Goal: Navigation & Orientation: Understand site structure

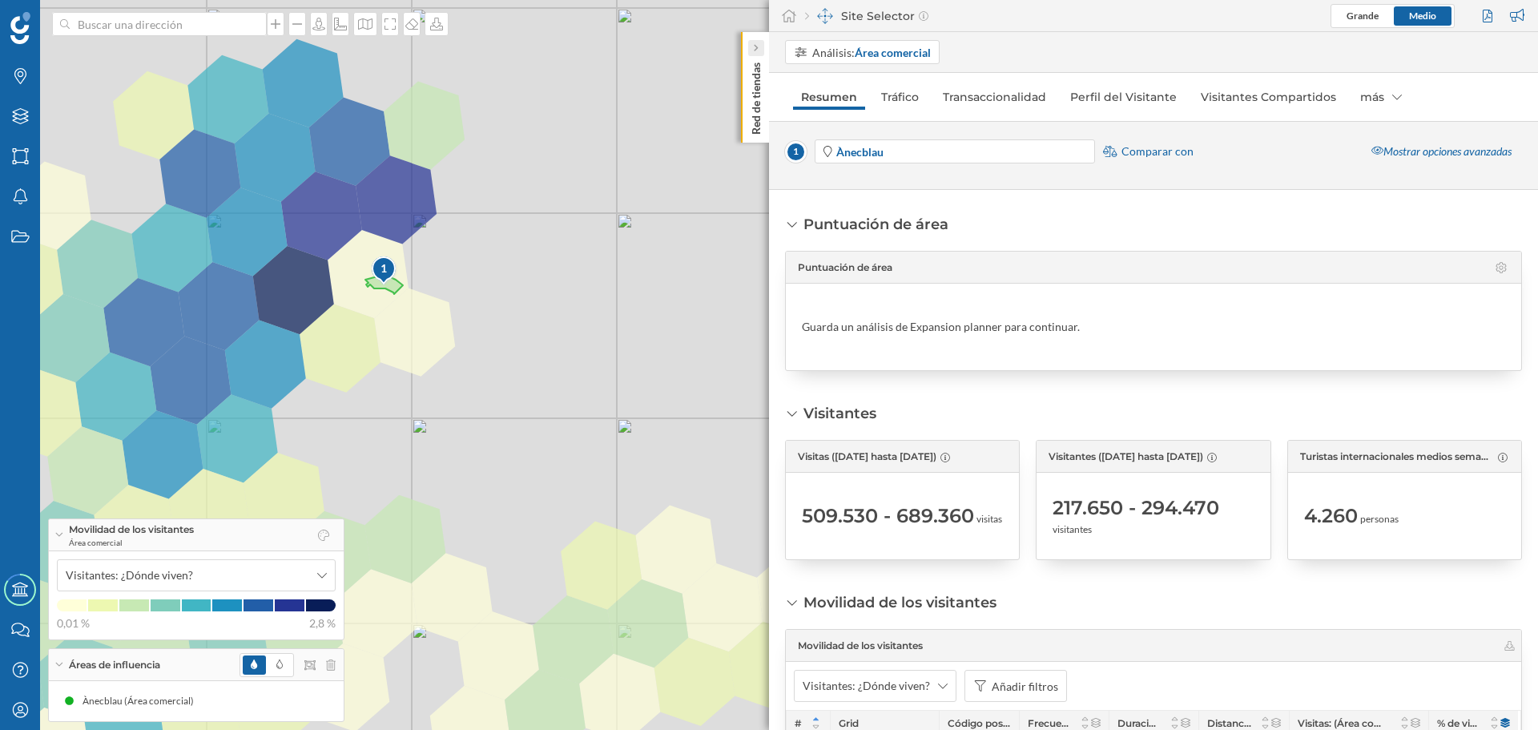
click at [761, 49] on div at bounding box center [756, 48] width 16 height 16
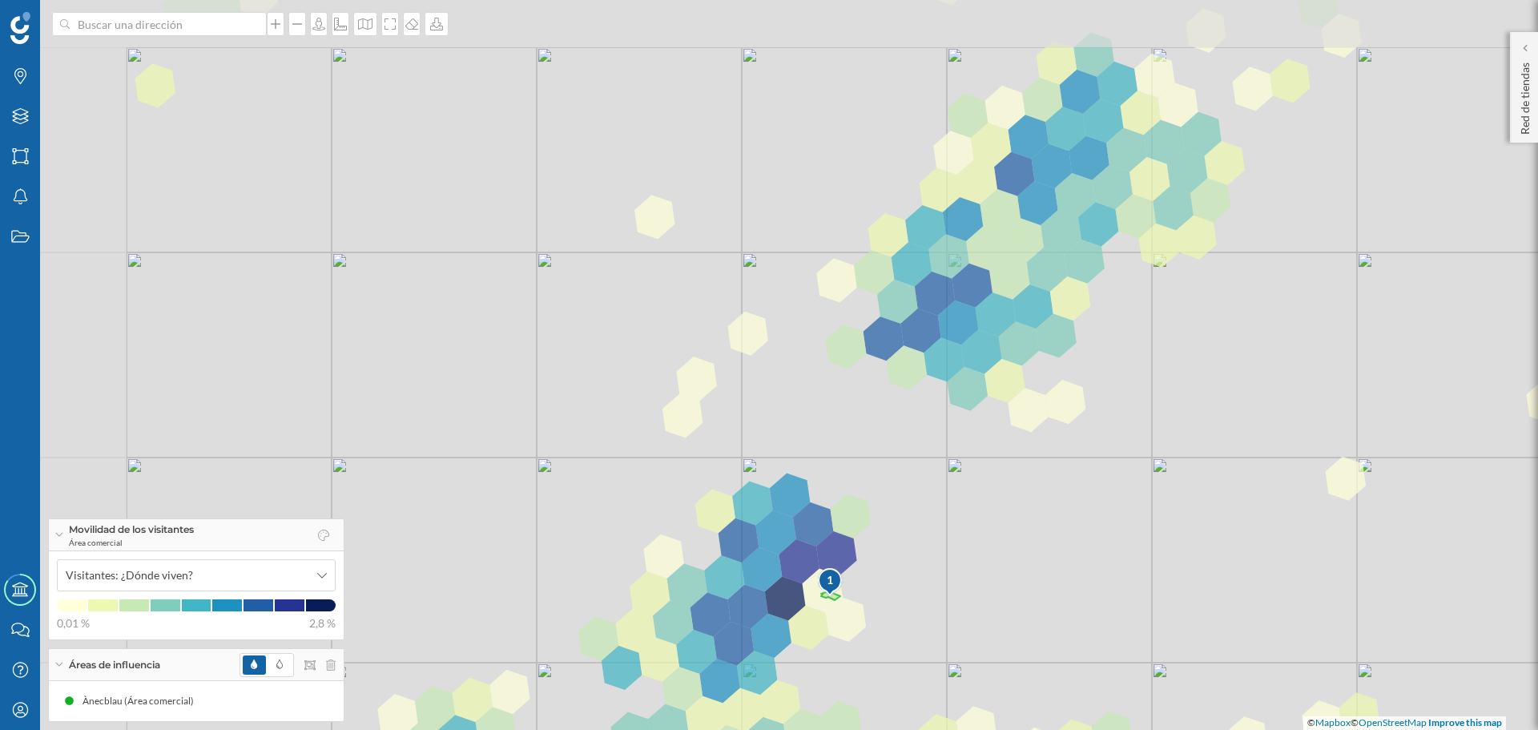
drag, startPoint x: 784, startPoint y: 335, endPoint x: 1014, endPoint y: 530, distance: 301.3
click at [1065, 564] on div "1 © Mapbox © OpenStreetMap Improve this map" at bounding box center [769, 365] width 1538 height 730
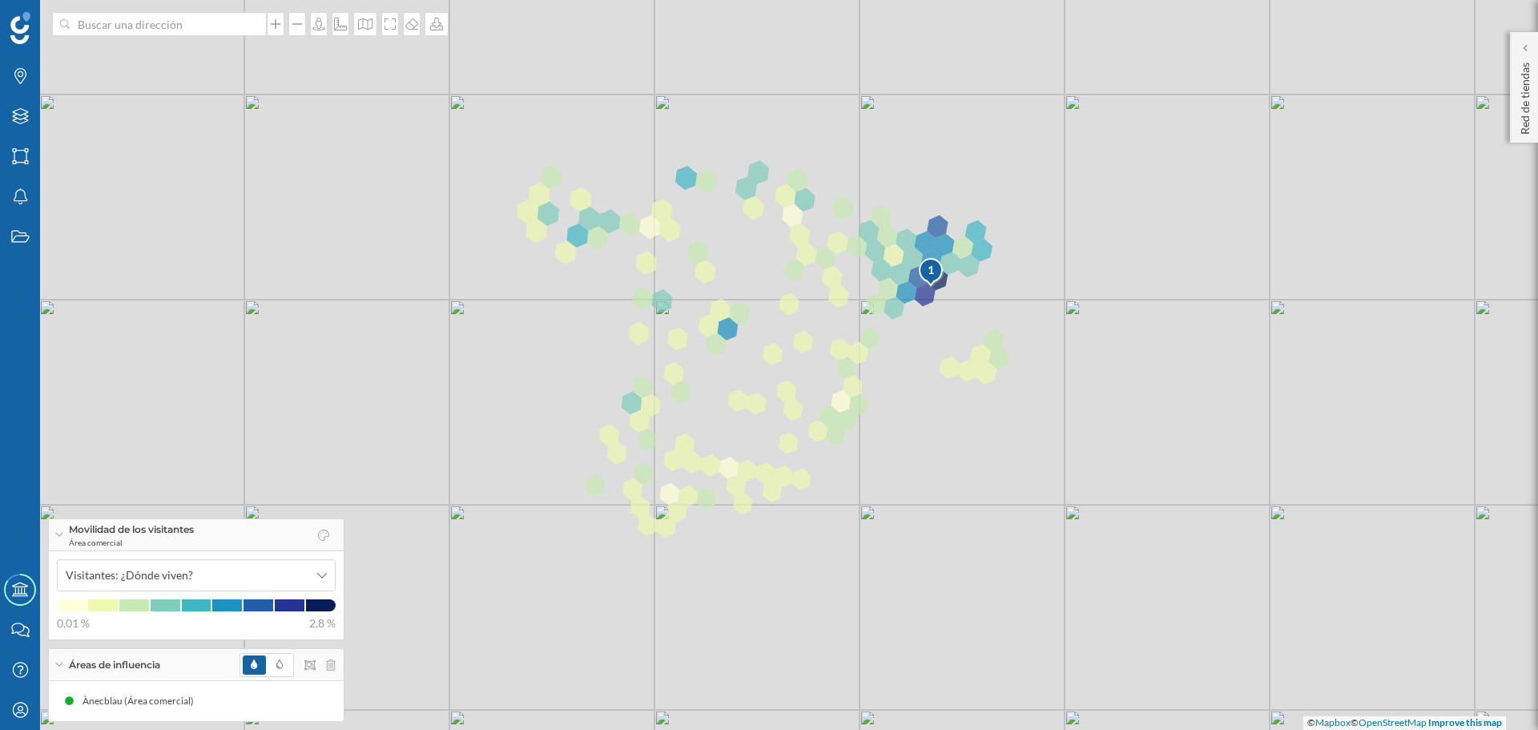
drag, startPoint x: 805, startPoint y: 583, endPoint x: 816, endPoint y: 344, distance: 239.0
click at [816, 344] on div "1 © Mapbox © OpenStreetMap Improve this map" at bounding box center [769, 365] width 1538 height 730
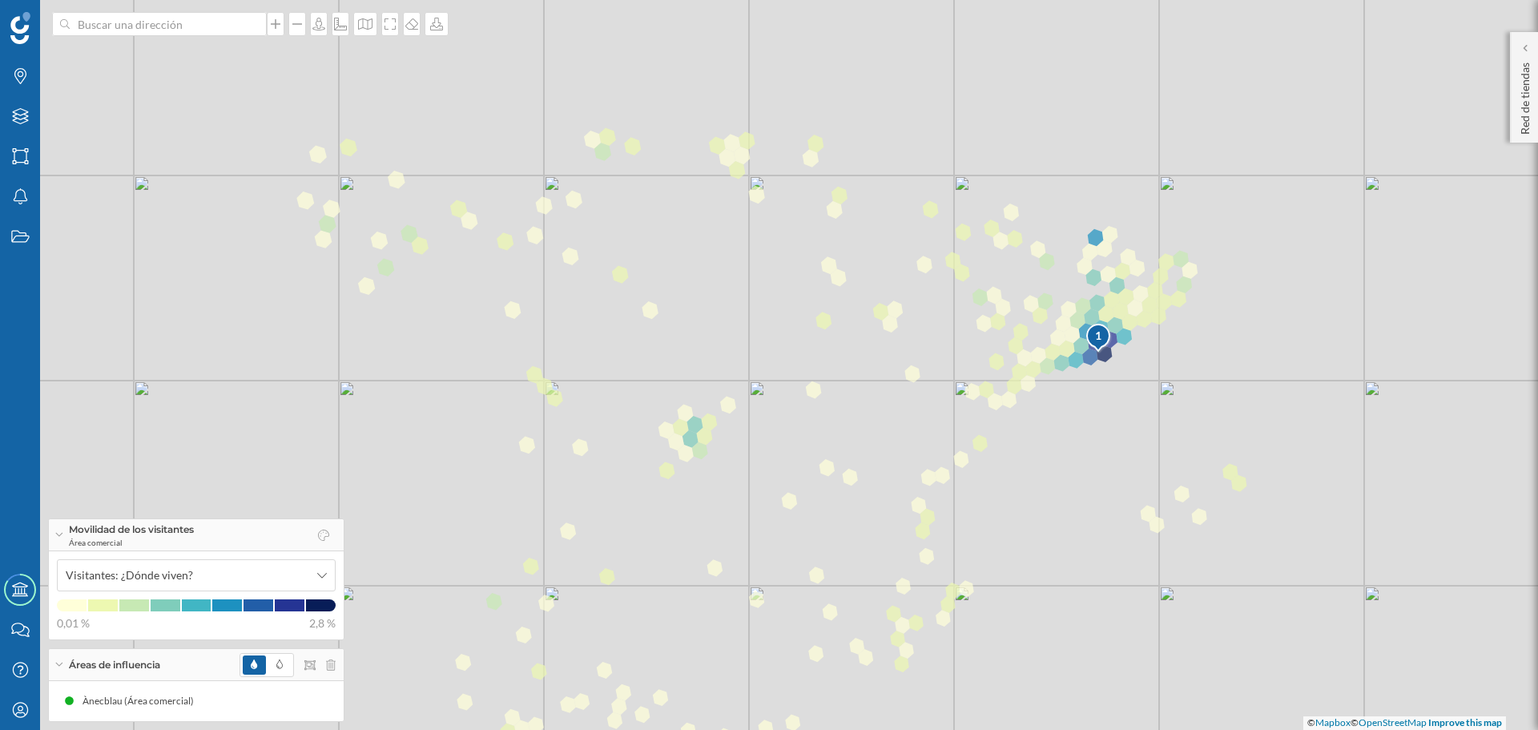
drag, startPoint x: 741, startPoint y: 426, endPoint x: 835, endPoint y: 485, distance: 110.9
click at [835, 485] on div "1 © Mapbox © OpenStreetMap Improve this map" at bounding box center [769, 365] width 1538 height 730
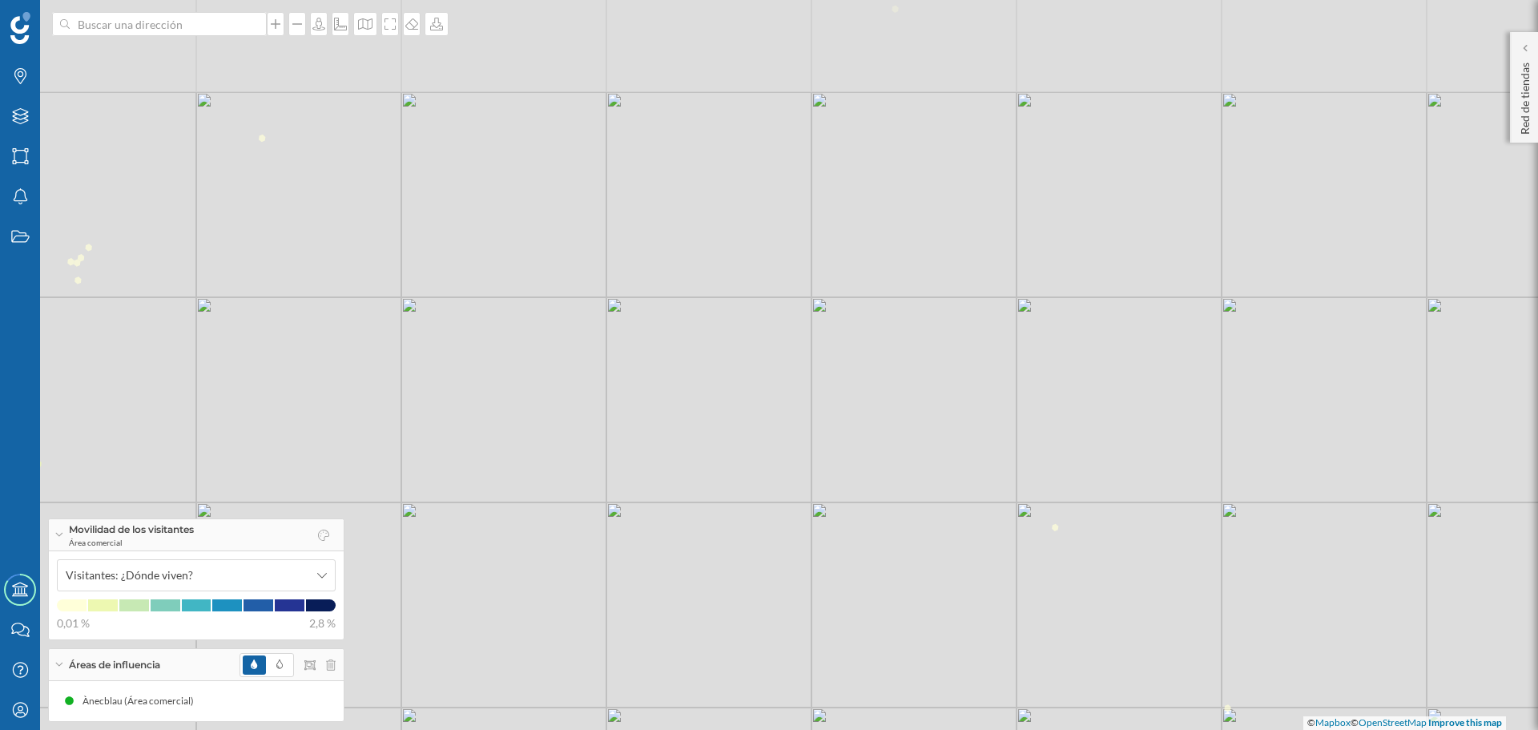
drag, startPoint x: 755, startPoint y: 467, endPoint x: 906, endPoint y: 568, distance: 182.0
click at [993, 585] on div "1 © Mapbox © OpenStreetMap Improve this map" at bounding box center [769, 365] width 1538 height 730
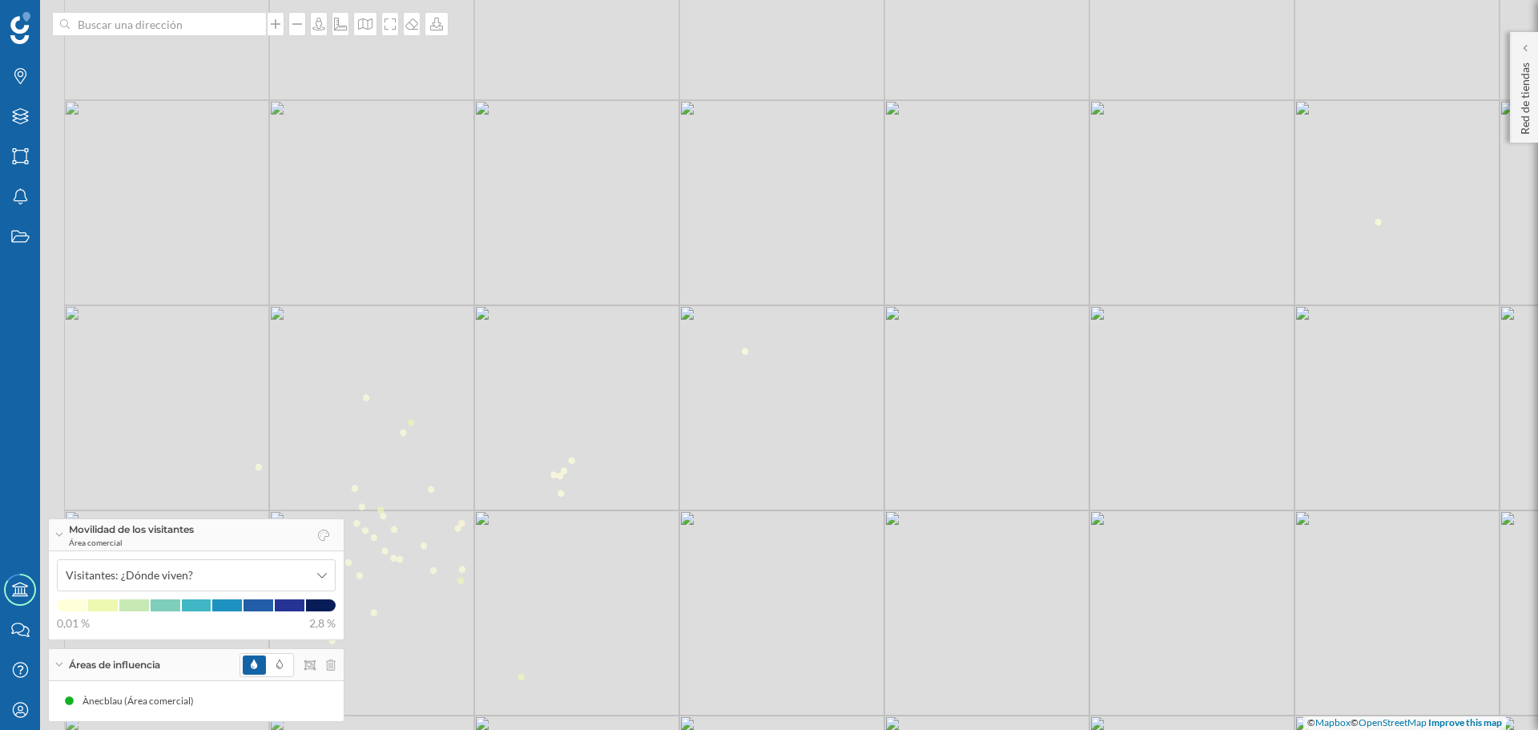
drag, startPoint x: 644, startPoint y: 449, endPoint x: 1110, endPoint y: 663, distance: 513.3
click at [1130, 664] on div "1 © Mapbox © OpenStreetMap Improve this map" at bounding box center [769, 365] width 1538 height 730
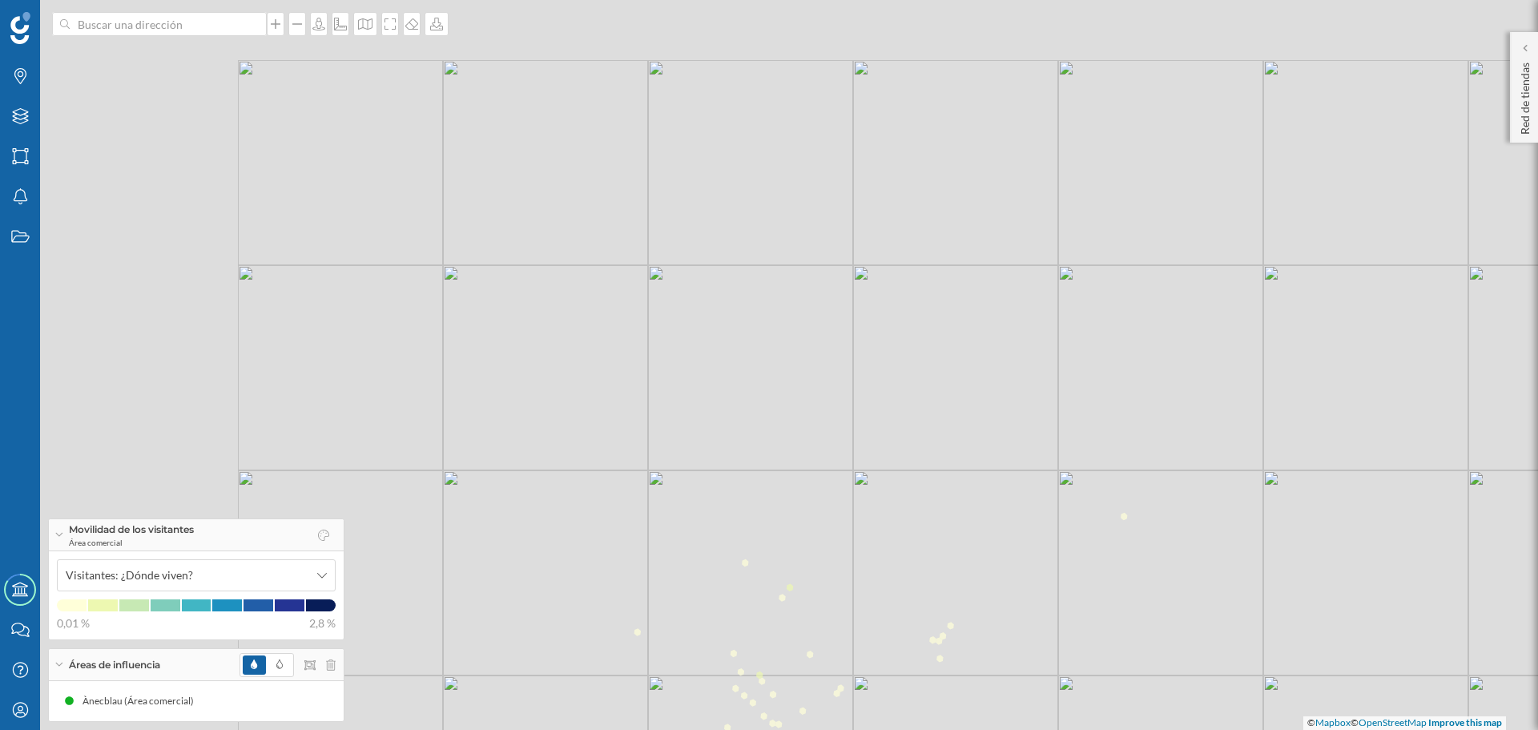
drag, startPoint x: 672, startPoint y: 568, endPoint x: 1179, endPoint y: 756, distance: 540.9
click at [1179, 729] on html "Marcas Capas Áreas Notificaciones Estados Academy Contacta con nosotros Centro …" at bounding box center [769, 365] width 1538 height 730
drag, startPoint x: 543, startPoint y: 473, endPoint x: 1122, endPoint y: 765, distance: 648.1
click at [1122, 729] on html "Marcas Capas Áreas Notificaciones Estados Academy Contacta con nosotros Centro …" at bounding box center [769, 365] width 1538 height 730
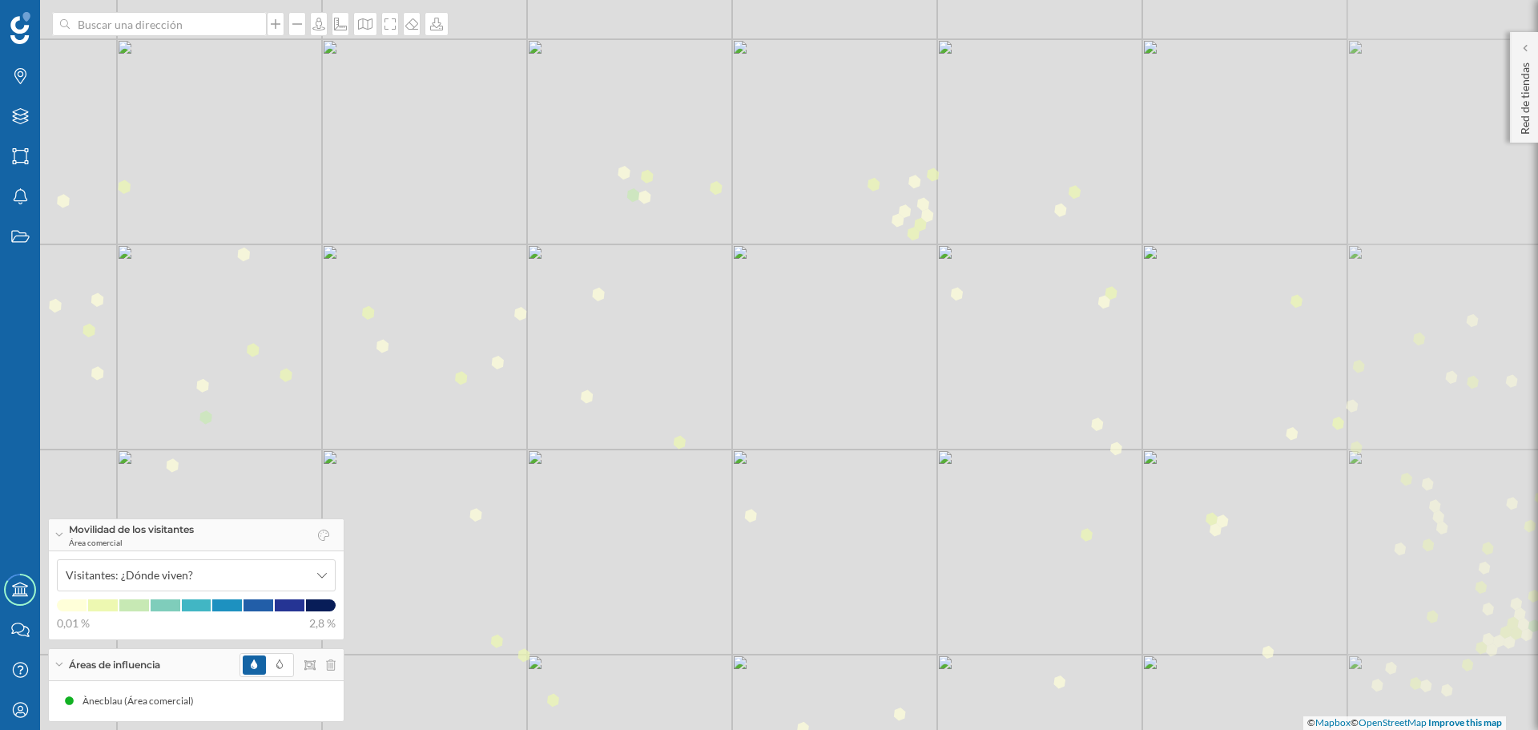
drag, startPoint x: 928, startPoint y: 438, endPoint x: 608, endPoint y: 510, distance: 328.3
click at [608, 510] on div "1 © Mapbox © OpenStreetMap Improve this map" at bounding box center [769, 365] width 1538 height 730
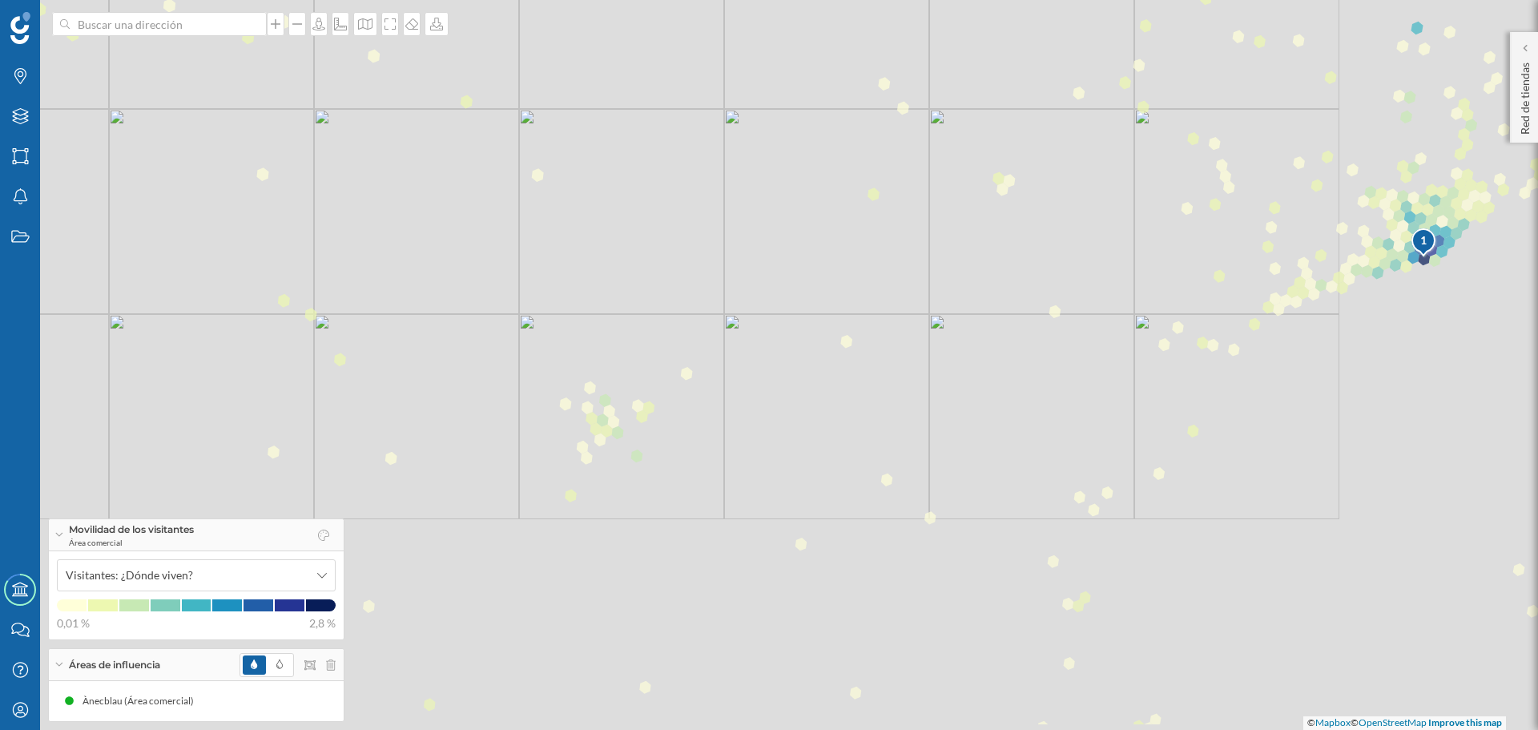
drag, startPoint x: 981, startPoint y: 517, endPoint x: 784, endPoint y: 169, distance: 399.7
click at [777, 168] on div "1 © Mapbox © OpenStreetMap Improve this map" at bounding box center [769, 365] width 1538 height 730
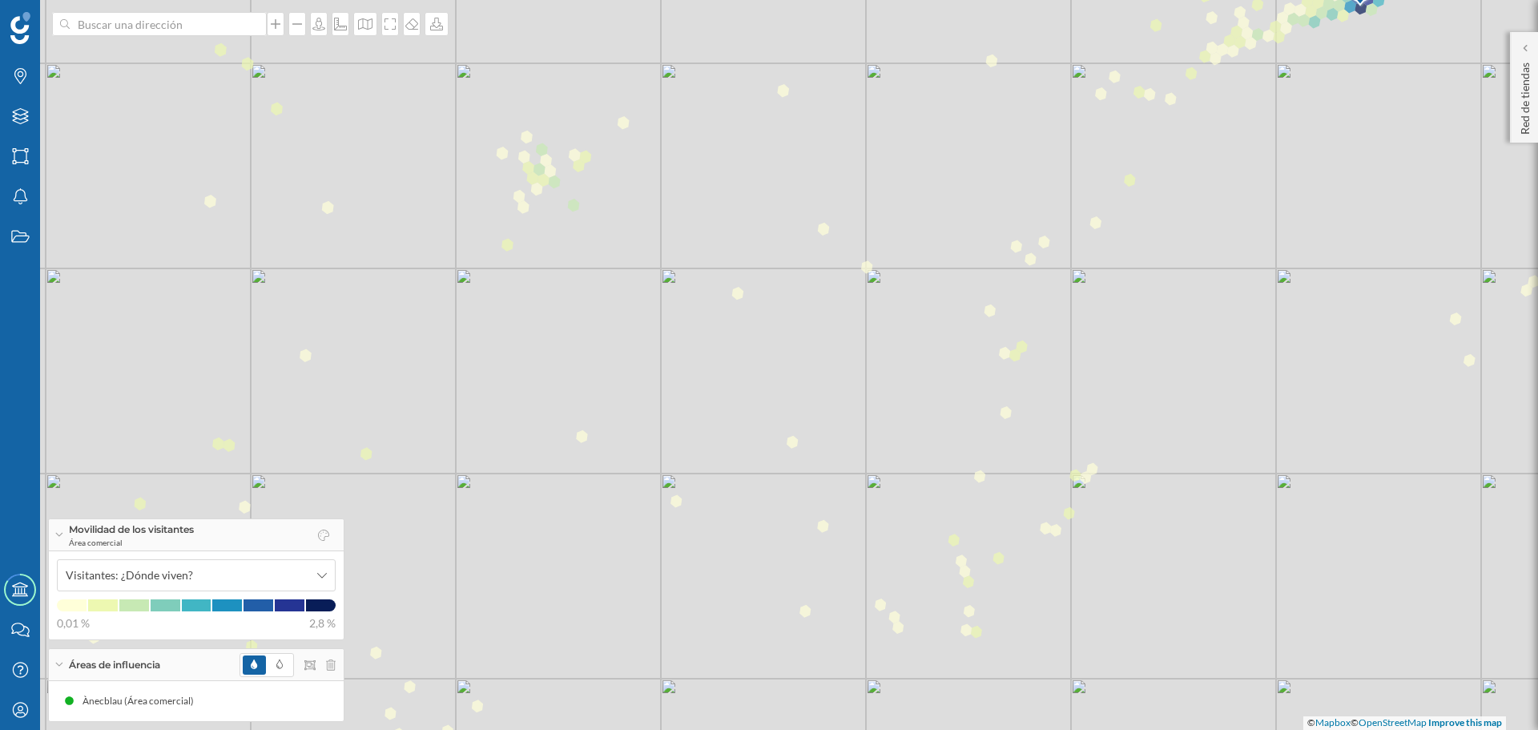
drag, startPoint x: 876, startPoint y: 338, endPoint x: 813, endPoint y: 170, distance: 179.5
click at [812, 169] on div "1 © Mapbox © OpenStreetMap Improve this map" at bounding box center [769, 365] width 1538 height 730
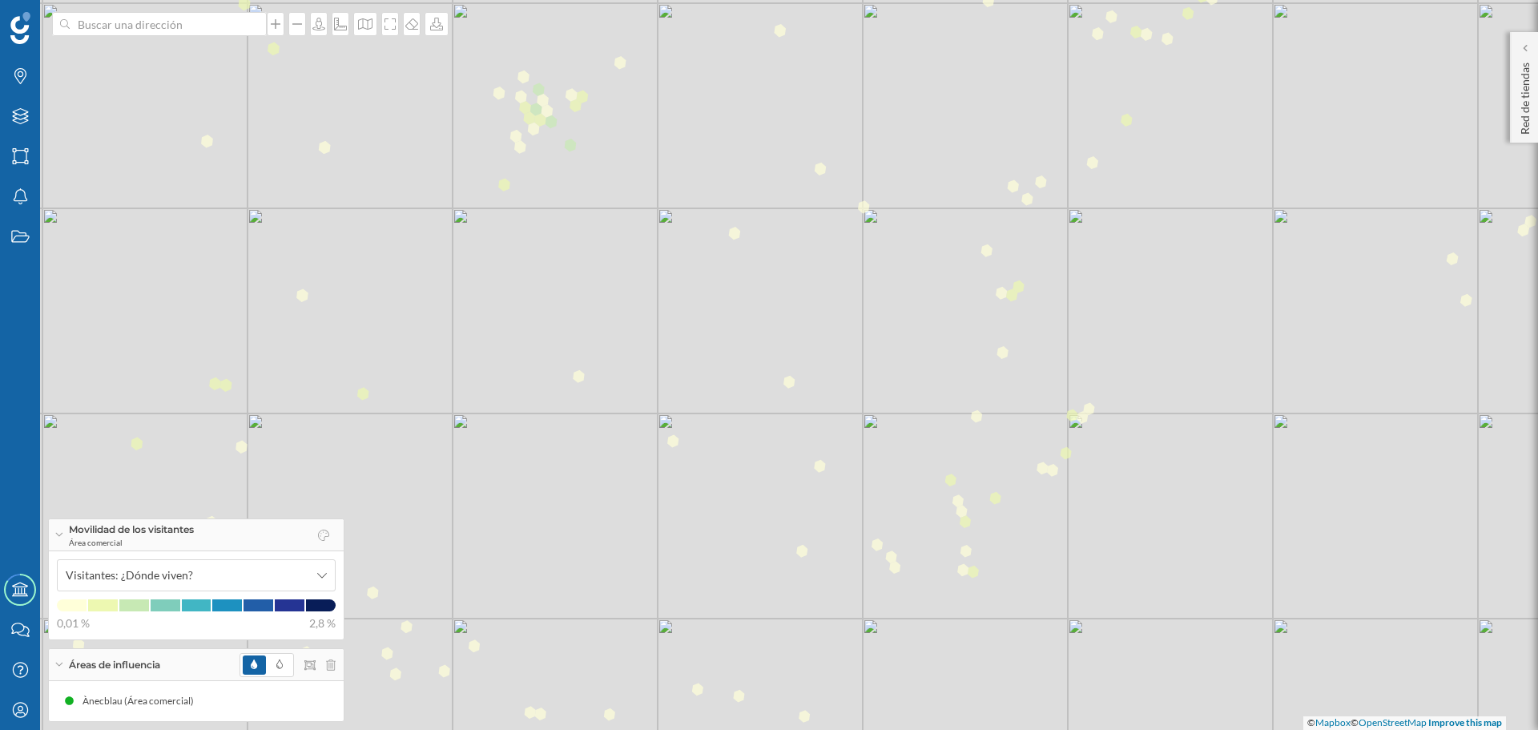
drag, startPoint x: 827, startPoint y: 459, endPoint x: 823, endPoint y: 399, distance: 60.2
click at [823, 399] on div "1 © Mapbox © OpenStreetMap Improve this map" at bounding box center [769, 365] width 1538 height 730
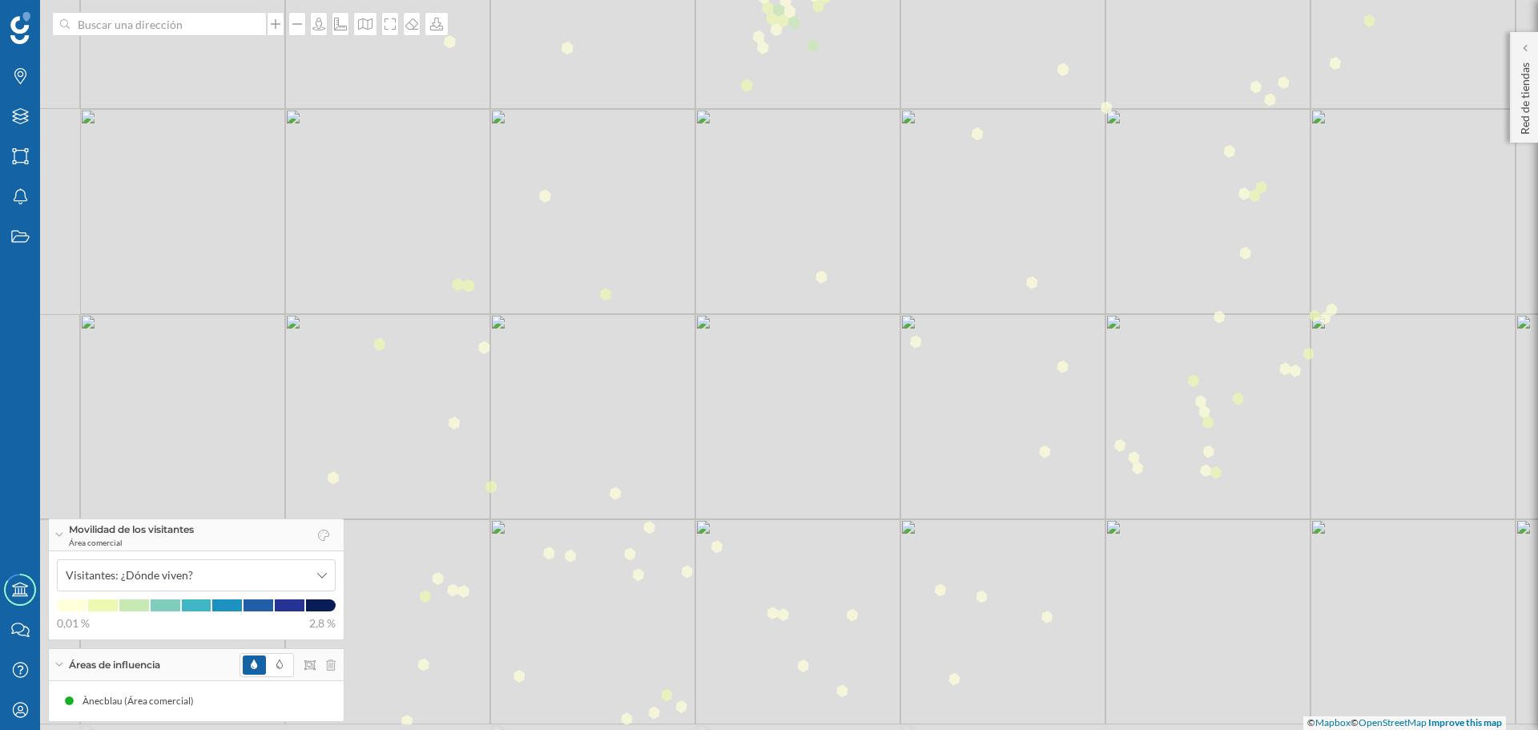
drag, startPoint x: 757, startPoint y: 532, endPoint x: 1000, endPoint y: 433, distance: 262.3
click at [1000, 433] on div "1 © Mapbox © OpenStreetMap Improve this map" at bounding box center [769, 365] width 1538 height 730
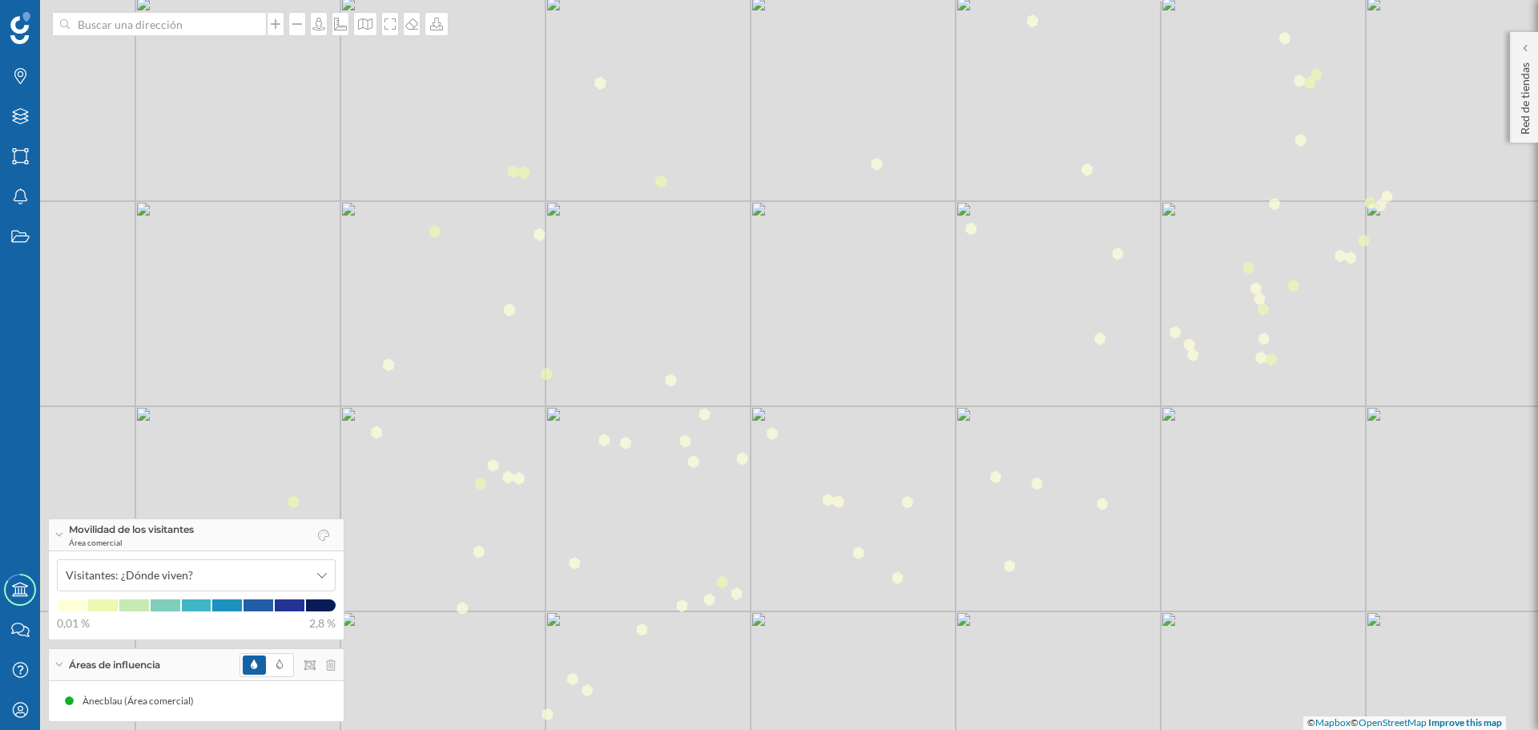
drag, startPoint x: 810, startPoint y: 528, endPoint x: 865, endPoint y: 415, distance: 125.8
click at [865, 415] on div "1 © Mapbox © OpenStreetMap Improve this map" at bounding box center [769, 365] width 1538 height 730
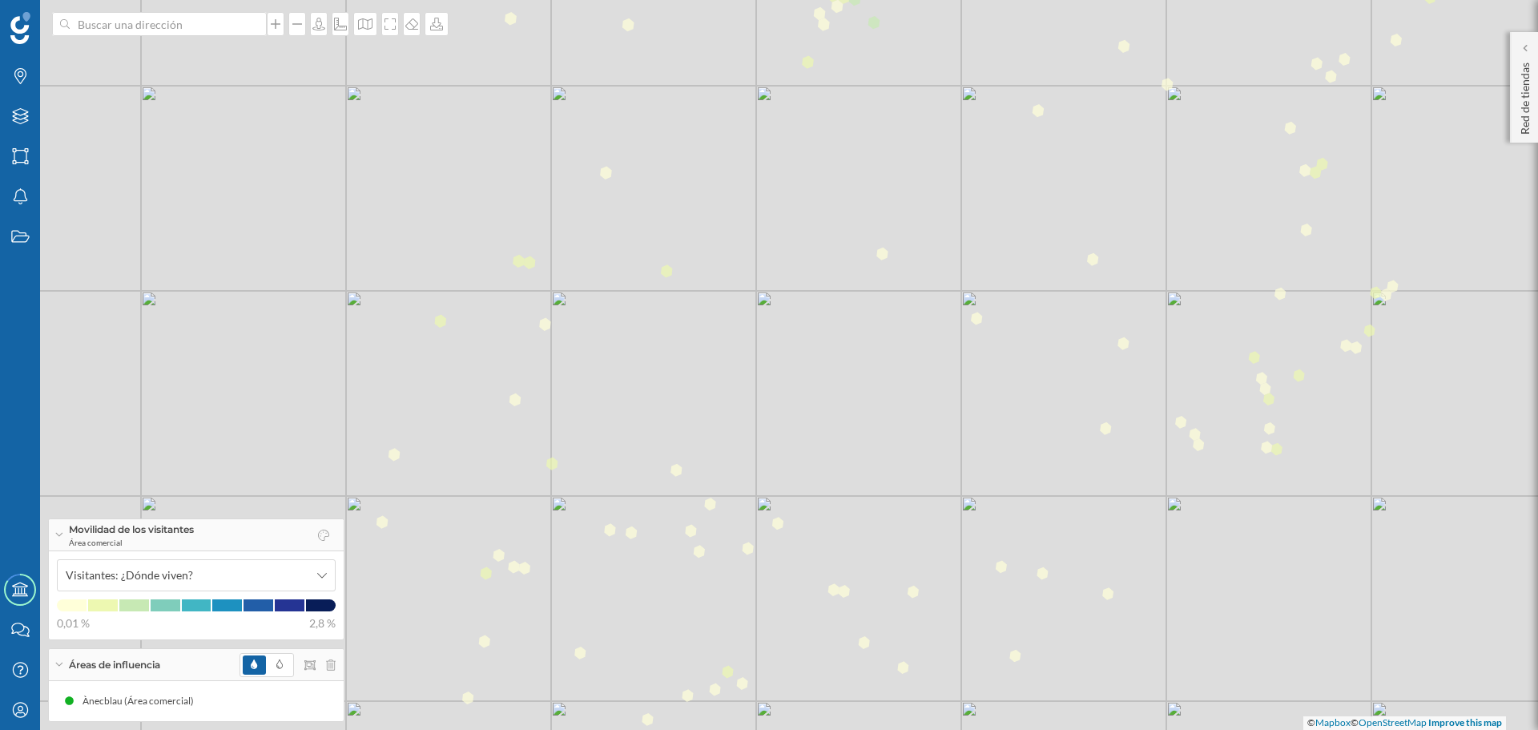
drag, startPoint x: 937, startPoint y: 239, endPoint x: 953, endPoint y: 359, distance: 121.1
click at [953, 357] on div "1 © Mapbox © OpenStreetMap Improve this map" at bounding box center [769, 365] width 1538 height 730
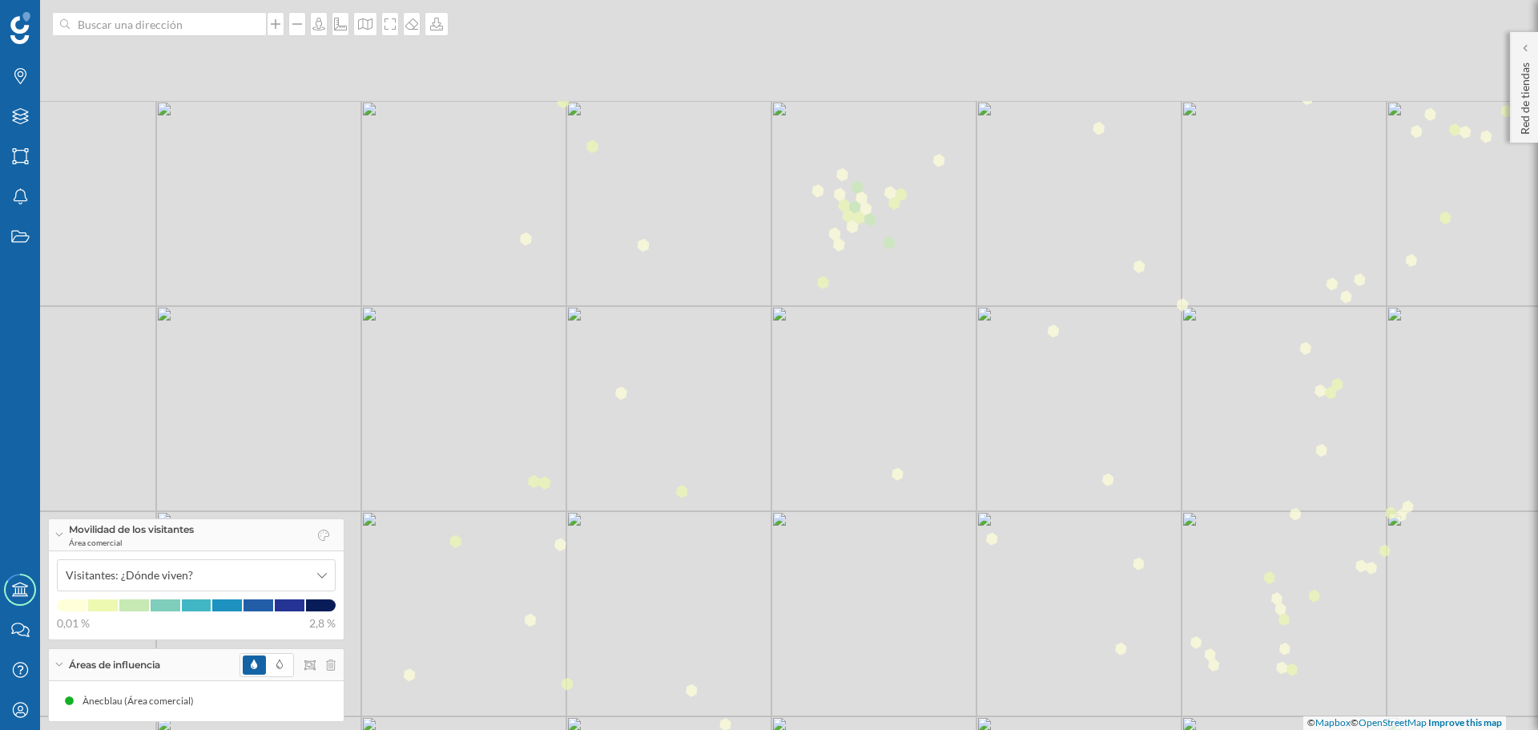
drag, startPoint x: 963, startPoint y: 368, endPoint x: 951, endPoint y: 411, distance: 44.9
click at [954, 409] on div "1 © Mapbox © OpenStreetMap Improve this map" at bounding box center [769, 365] width 1538 height 730
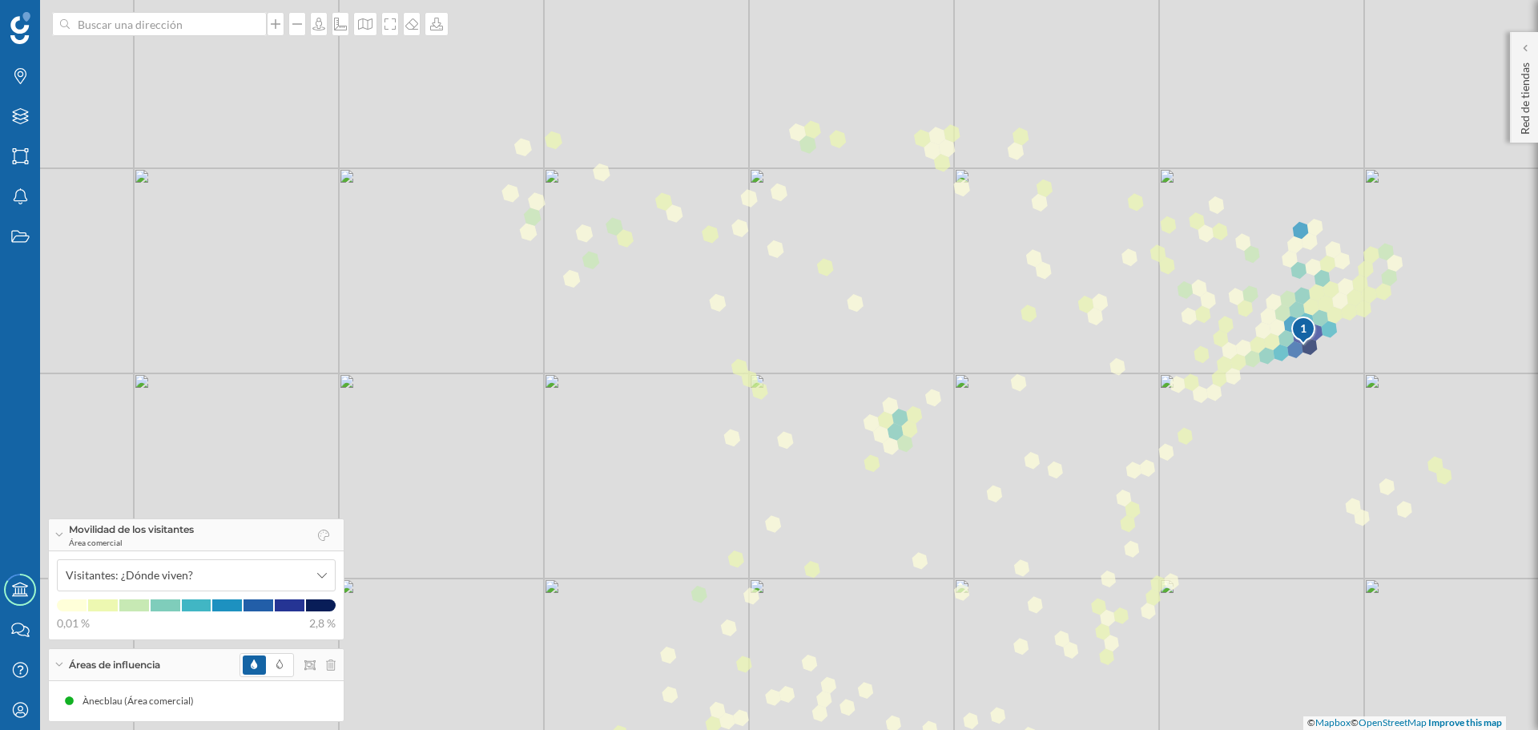
drag, startPoint x: 991, startPoint y: 396, endPoint x: 975, endPoint y: 464, distance: 70.0
click at [977, 463] on div "1 © Mapbox © OpenStreetMap Improve this map" at bounding box center [769, 365] width 1538 height 730
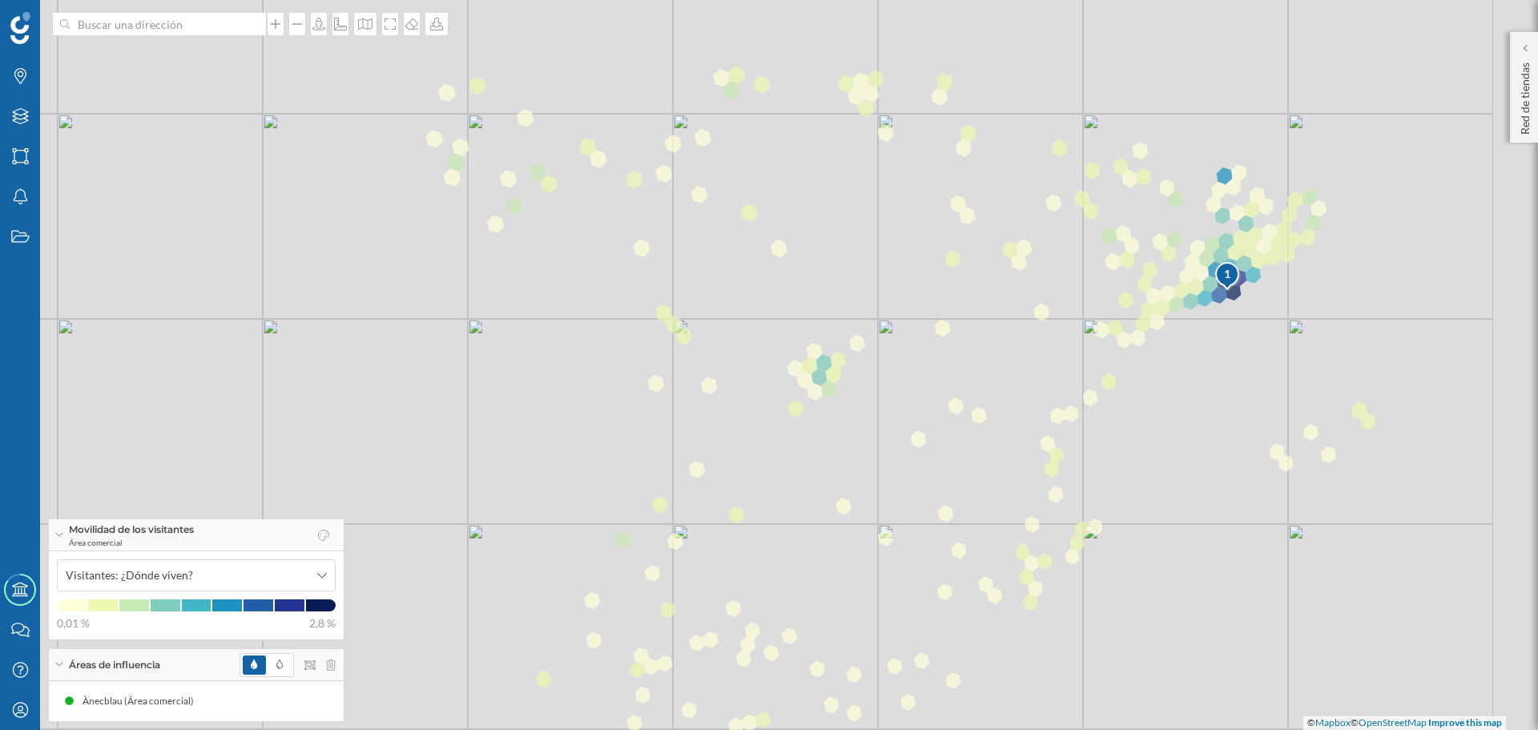
drag, startPoint x: 661, startPoint y: 309, endPoint x: 537, endPoint y: 198, distance: 166.8
click at [540, 197] on div "1 © Mapbox © OpenStreetMap Improve this map" at bounding box center [769, 365] width 1538 height 730
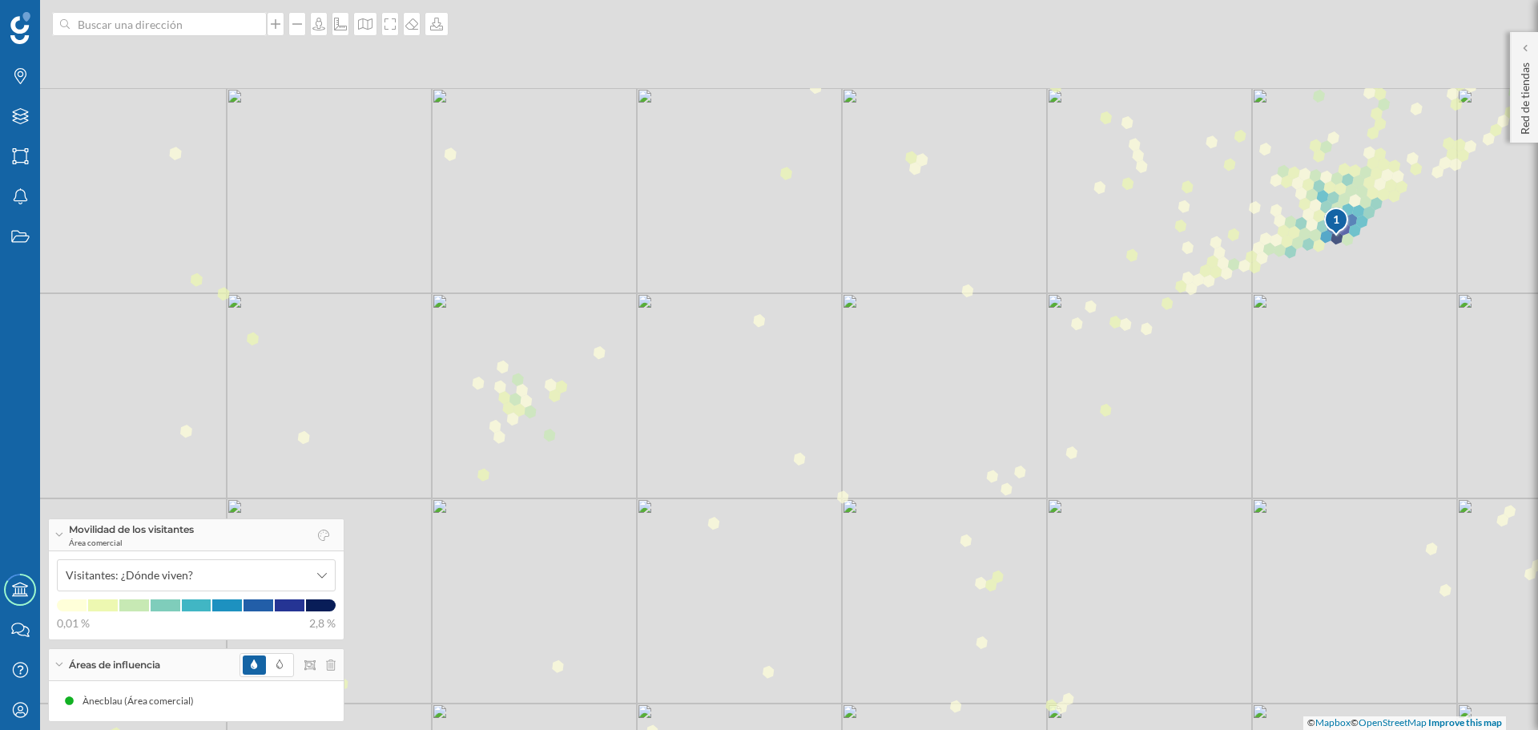
drag, startPoint x: 1061, startPoint y: 191, endPoint x: 907, endPoint y: 490, distance: 337.2
click at [907, 489] on div "1 © Mapbox © OpenStreetMap Improve this map" at bounding box center [769, 365] width 1538 height 730
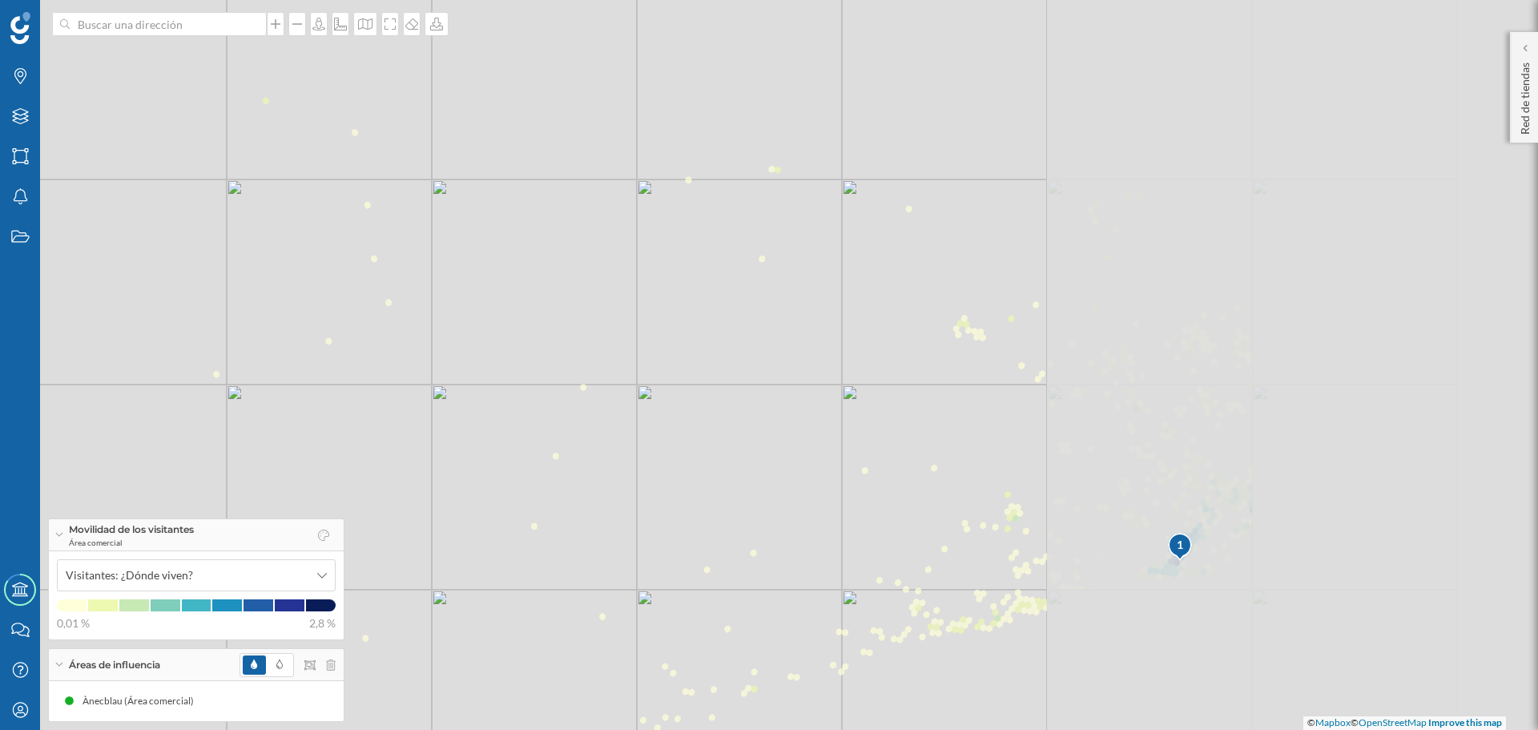
drag, startPoint x: 1138, startPoint y: 445, endPoint x: 393, endPoint y: 449, distance: 745.1
click at [439, 449] on div "1 © Mapbox © OpenStreetMap Improve this map" at bounding box center [769, 365] width 1538 height 730
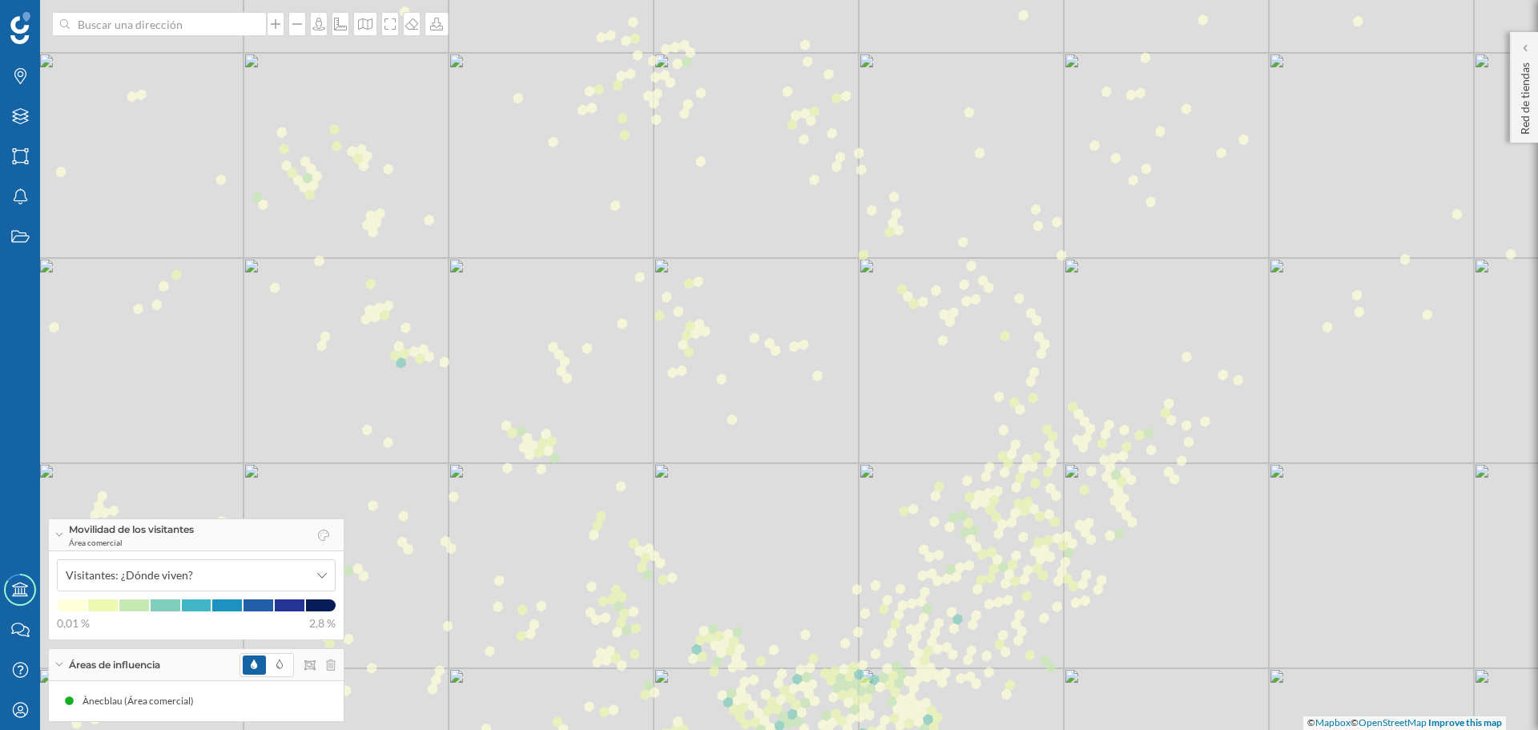
drag, startPoint x: 646, startPoint y: 479, endPoint x: 651, endPoint y: 168, distance: 310.9
click at [651, 199] on div "1 © Mapbox © OpenStreetMap Improve this map" at bounding box center [769, 365] width 1538 height 730
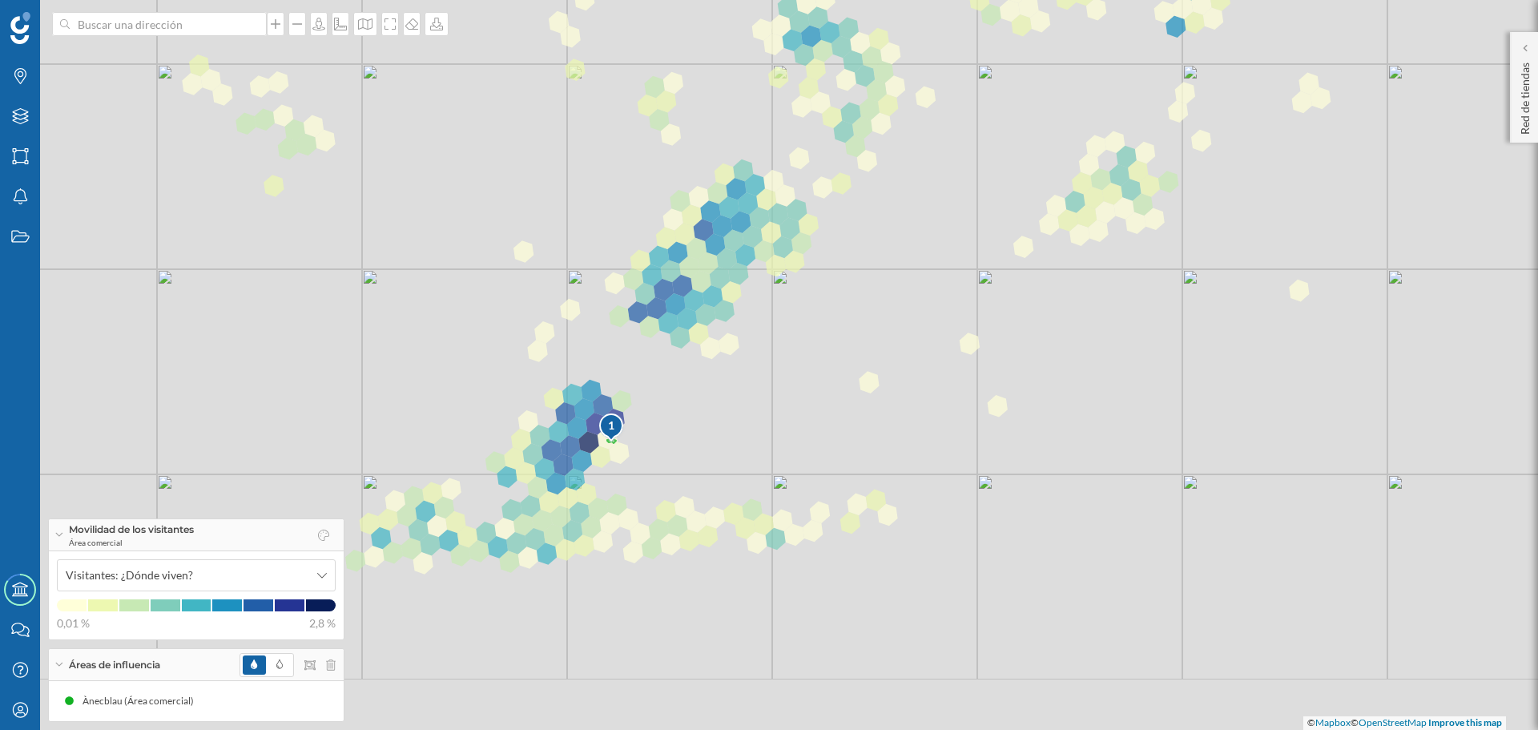
drag, startPoint x: 775, startPoint y: 415, endPoint x: 1002, endPoint y: 196, distance: 315.0
click at [977, 183] on div "1 © Mapbox © OpenStreetMap Improve this map" at bounding box center [769, 365] width 1538 height 730
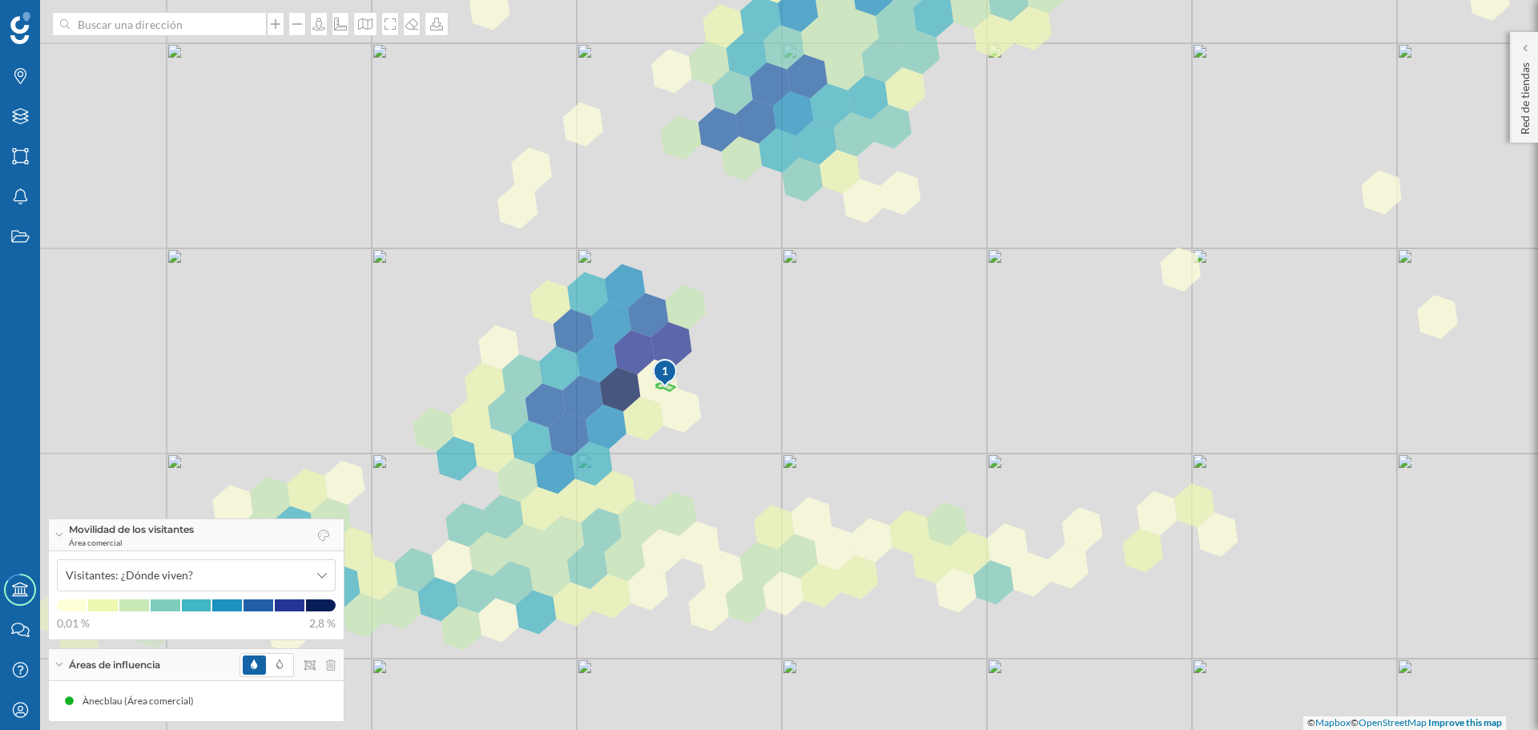
drag, startPoint x: 789, startPoint y: 320, endPoint x: 1055, endPoint y: 252, distance: 274.6
click at [1055, 252] on div "1 © Mapbox © OpenStreetMap Improve this map" at bounding box center [769, 365] width 1538 height 730
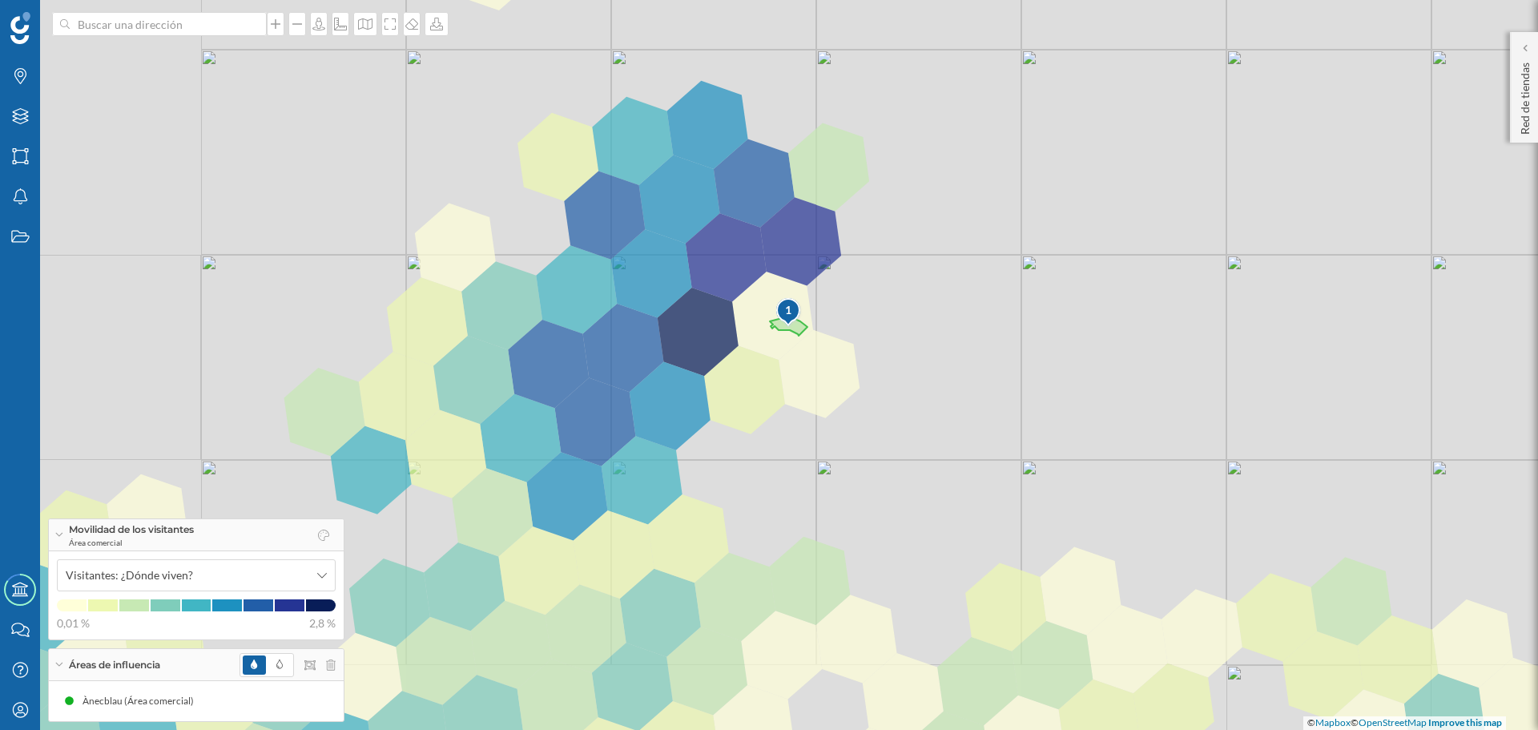
drag, startPoint x: 714, startPoint y: 430, endPoint x: 994, endPoint y: 326, distance: 299.1
click at [994, 326] on div "1 © Mapbox © OpenStreetMap Improve this map" at bounding box center [769, 365] width 1538 height 730
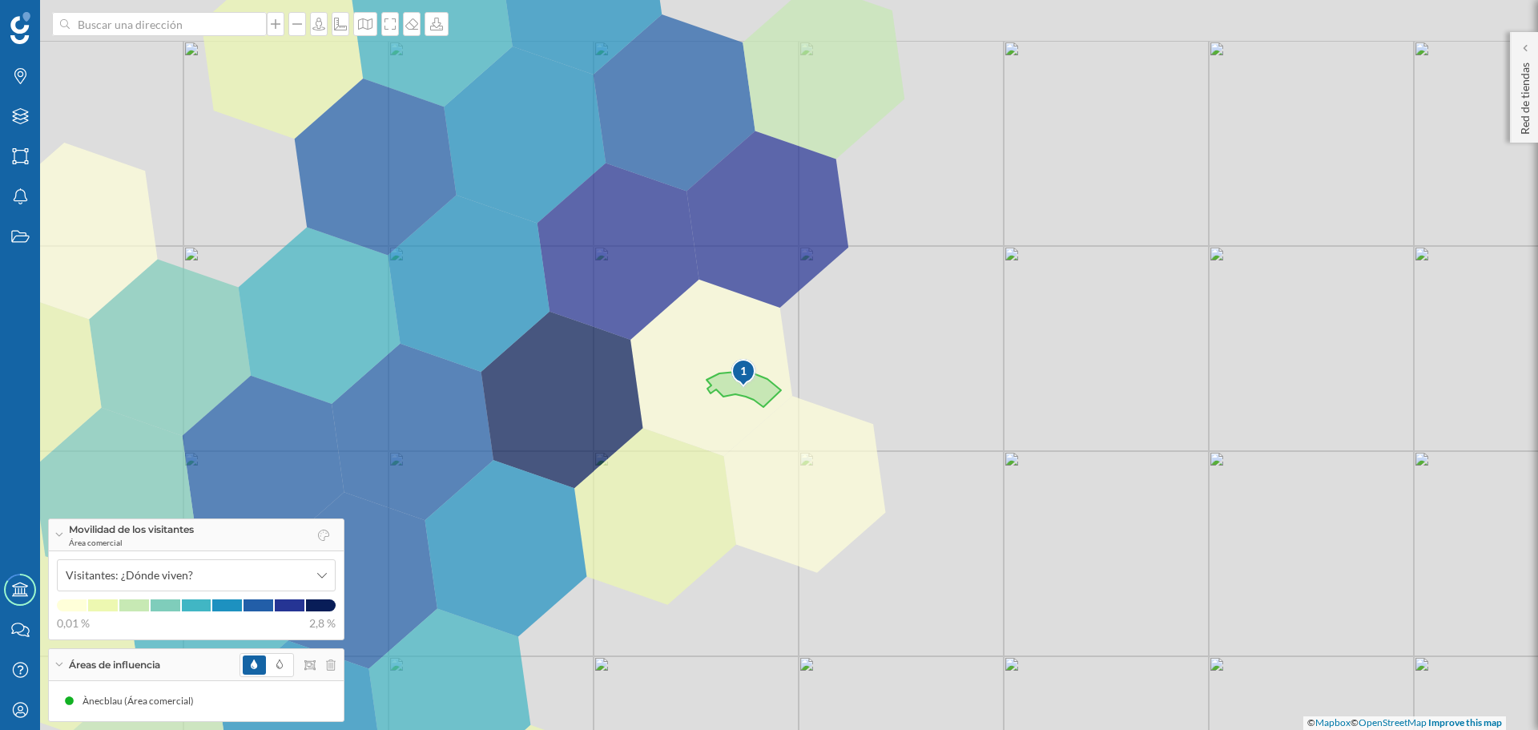
drag, startPoint x: 985, startPoint y: 300, endPoint x: 1147, endPoint y: 362, distance: 173.5
click at [1147, 362] on div "1 © Mapbox © OpenStreetMap Improve this map" at bounding box center [769, 365] width 1538 height 730
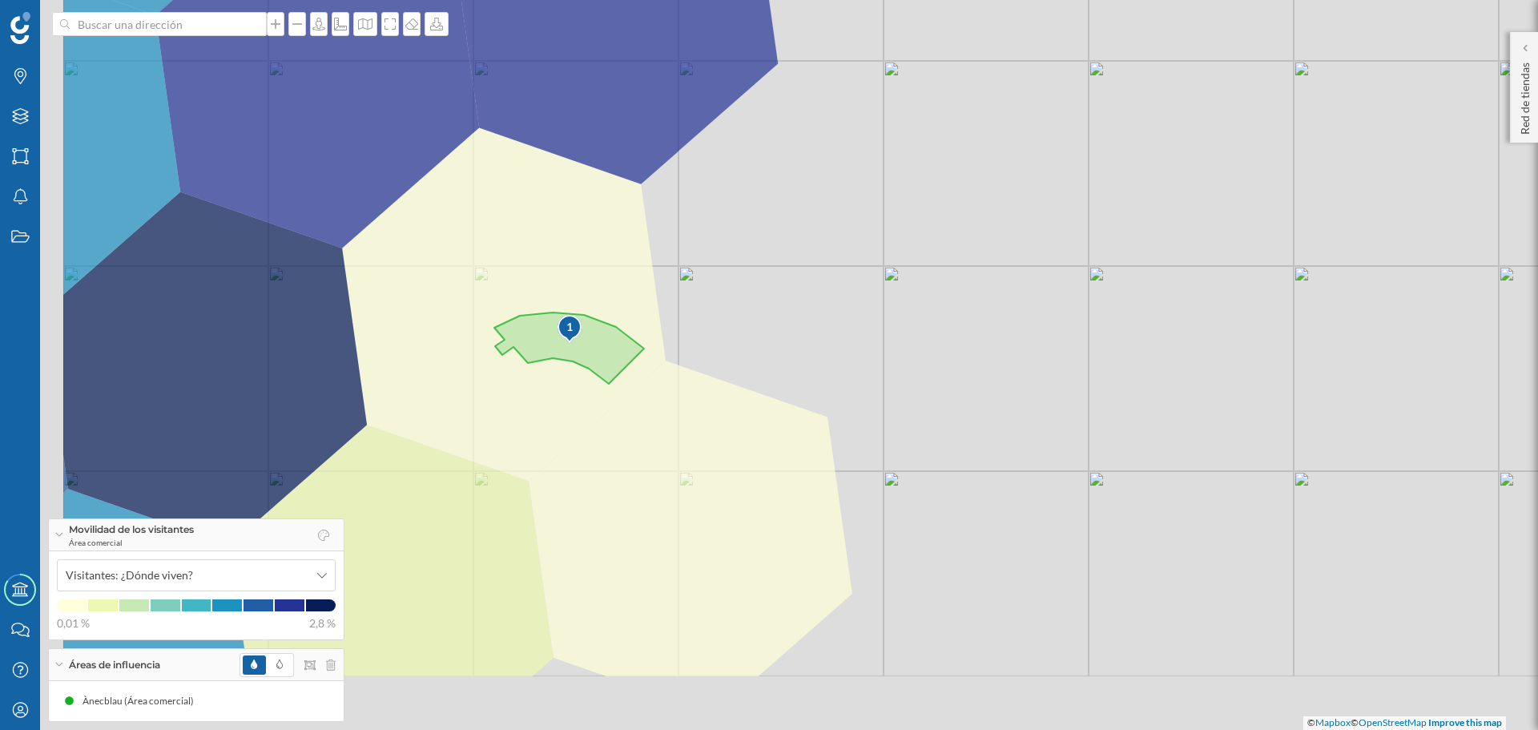
drag, startPoint x: 1002, startPoint y: 348, endPoint x: 1243, endPoint y: 146, distance: 314.5
click at [1243, 146] on div "1 © Mapbox © OpenStreetMap Improve this map" at bounding box center [769, 365] width 1538 height 730
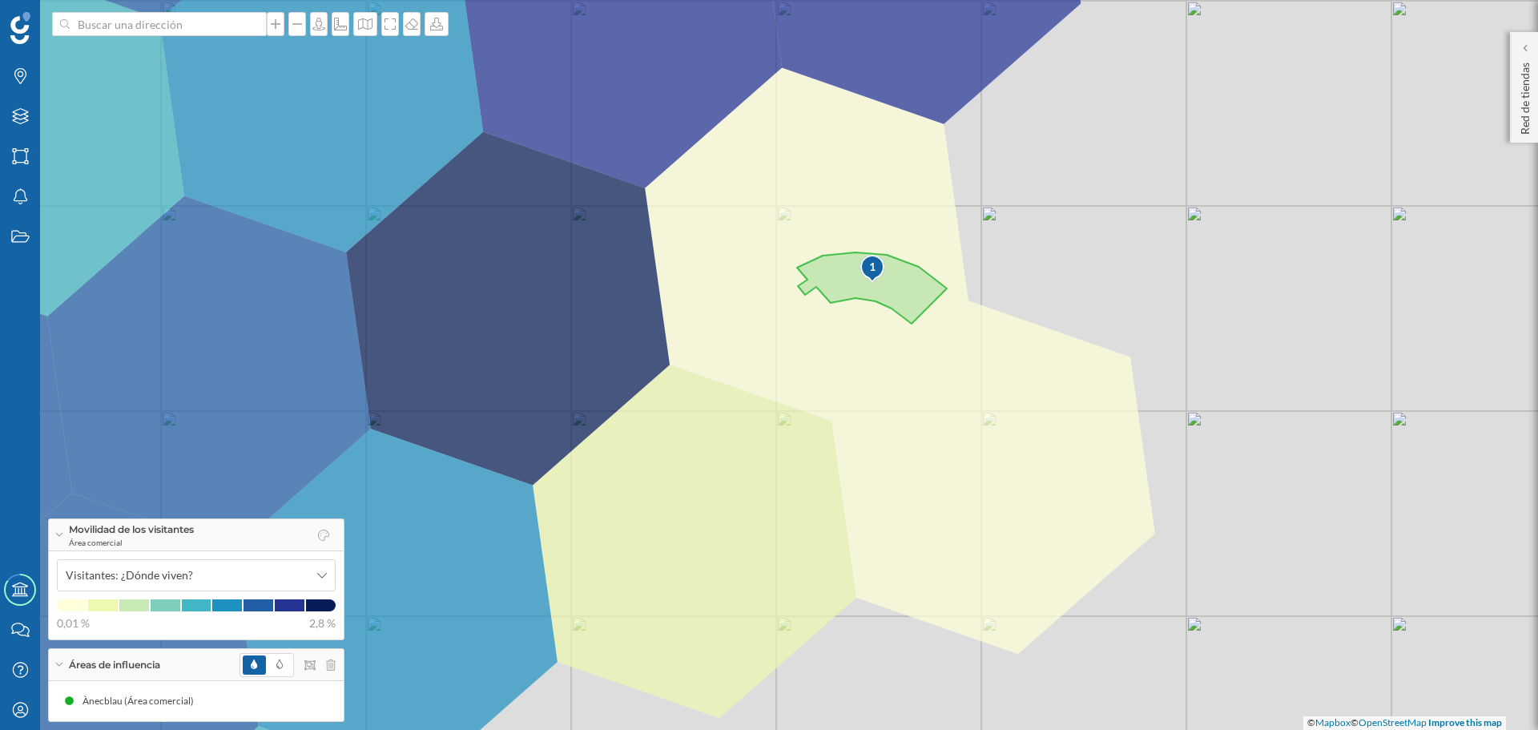
drag, startPoint x: 1031, startPoint y: 320, endPoint x: 1264, endPoint y: 312, distance: 233.3
click at [1264, 312] on div "1 © Mapbox © OpenStreetMap Improve this map" at bounding box center [769, 365] width 1538 height 730
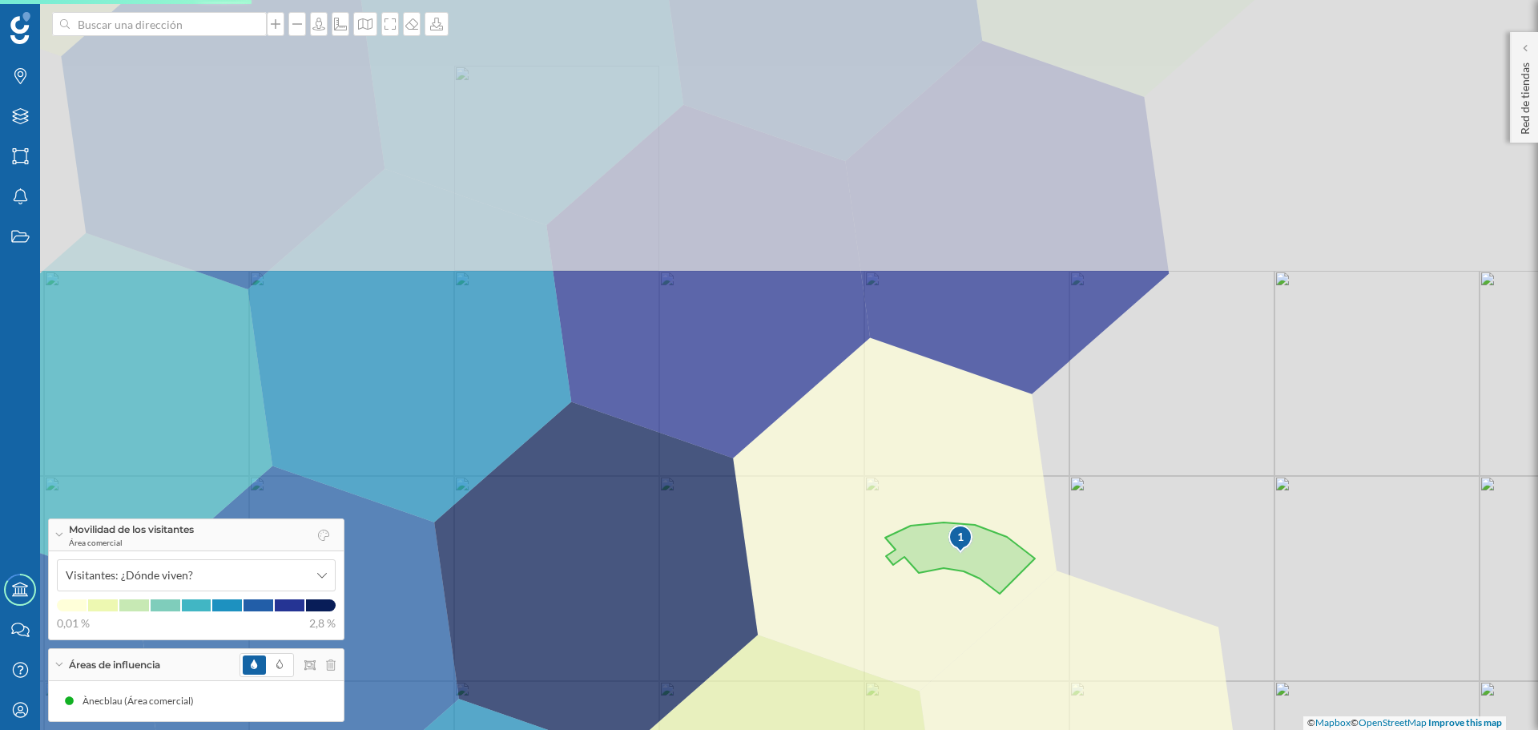
drag, startPoint x: 812, startPoint y: 212, endPoint x: 829, endPoint y: 534, distance: 322.5
click at [830, 534] on div "1 © Mapbox © OpenStreetMap Improve this map" at bounding box center [769, 365] width 1538 height 730
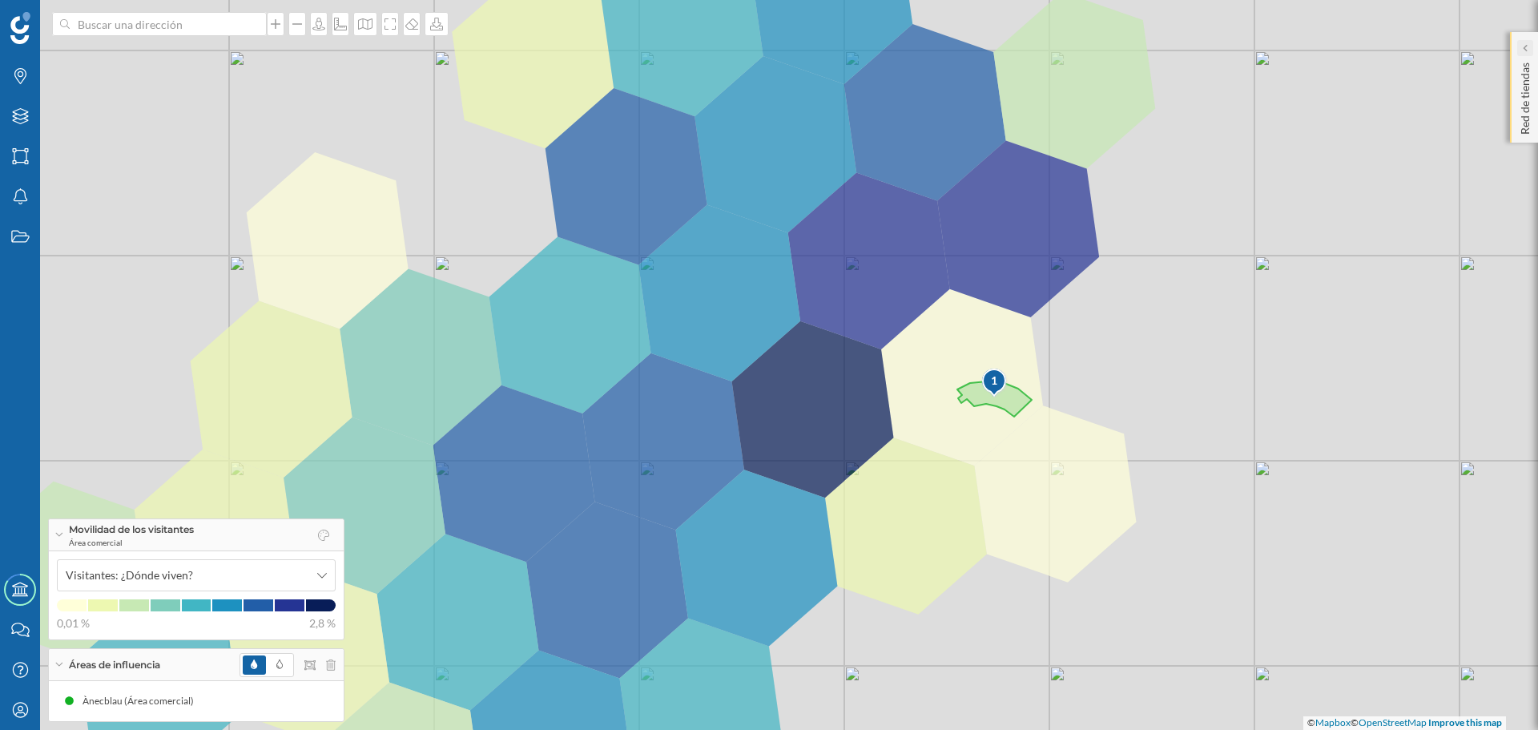
click at [1529, 43] on div at bounding box center [1525, 48] width 16 height 16
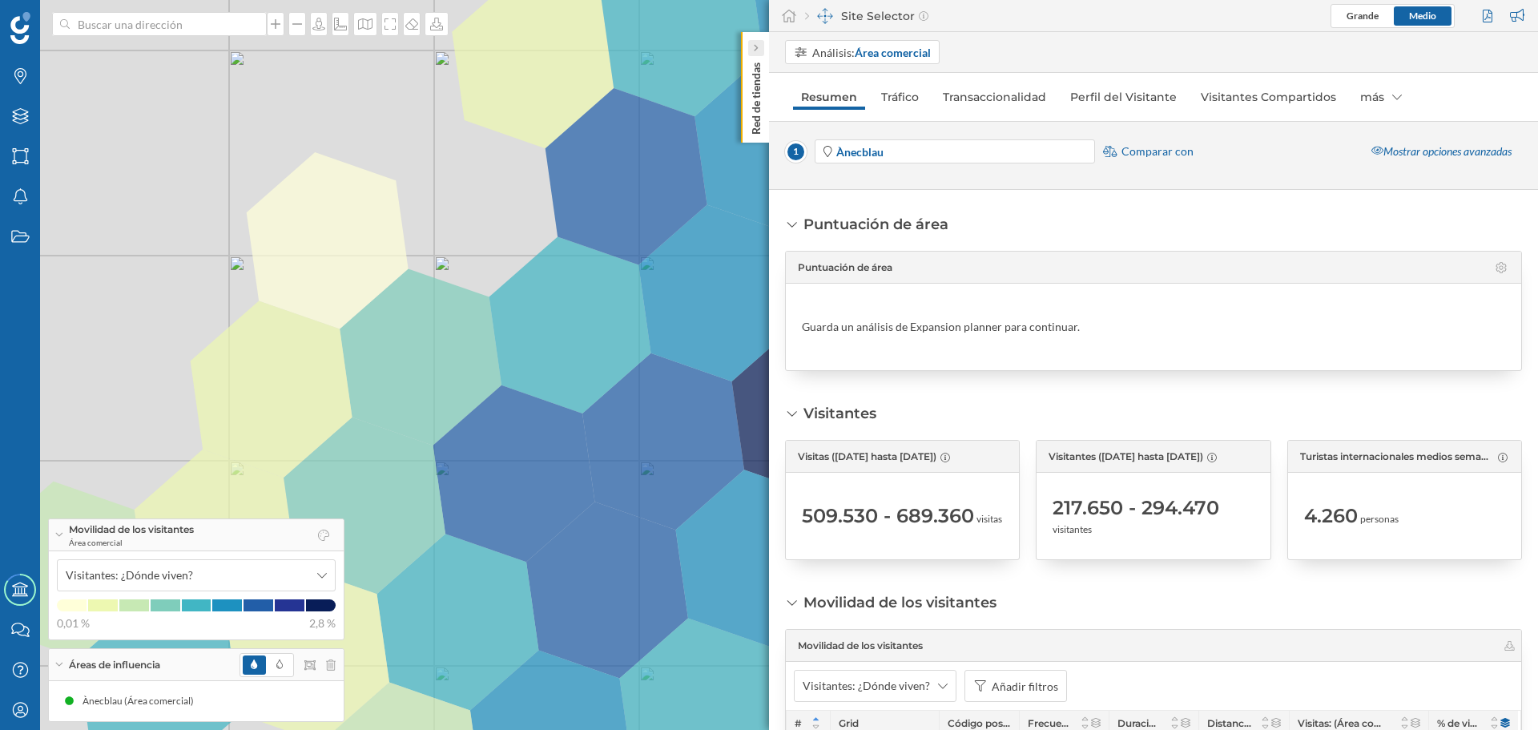
click at [757, 43] on icon at bounding box center [755, 48] width 5 height 10
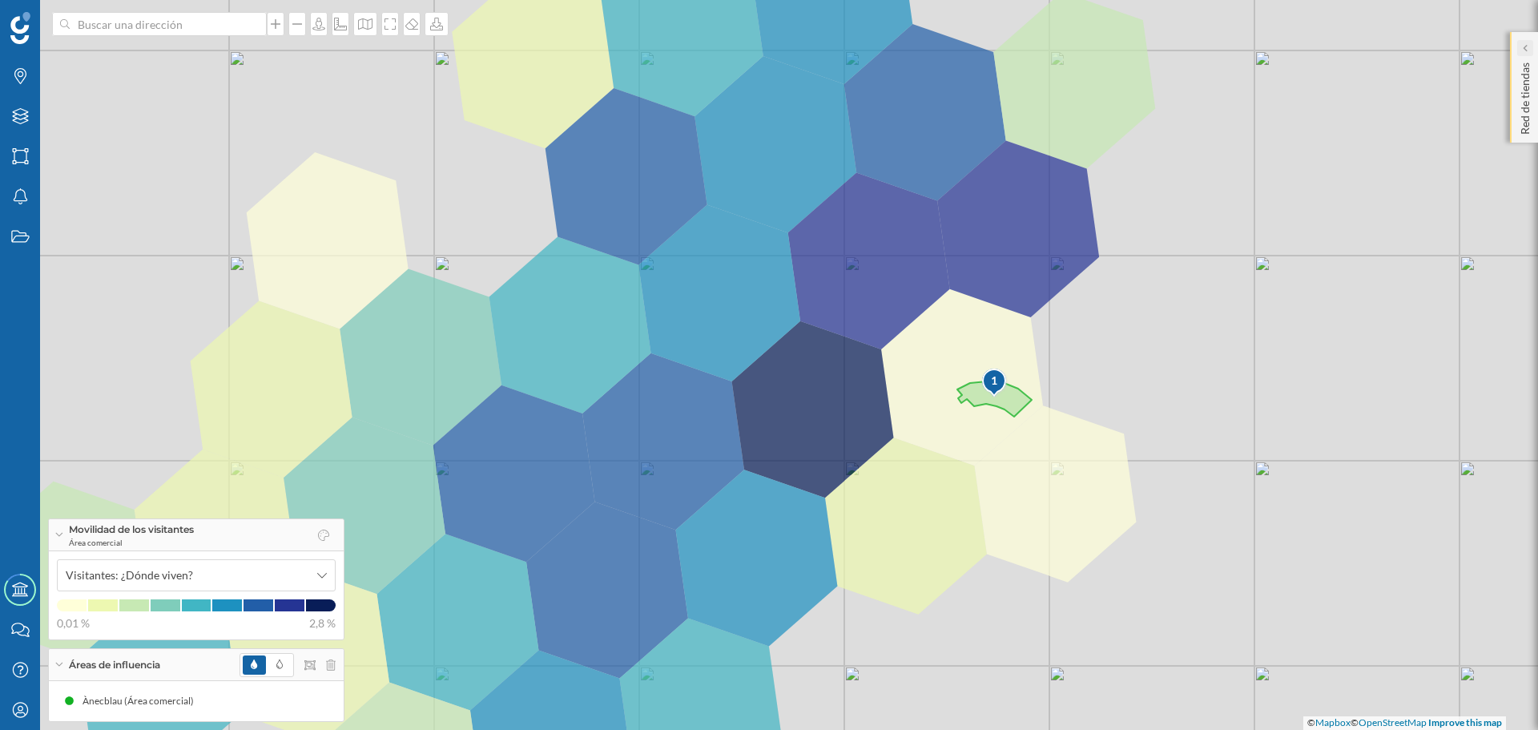
click at [1524, 45] on icon at bounding box center [1524, 48] width 5 height 8
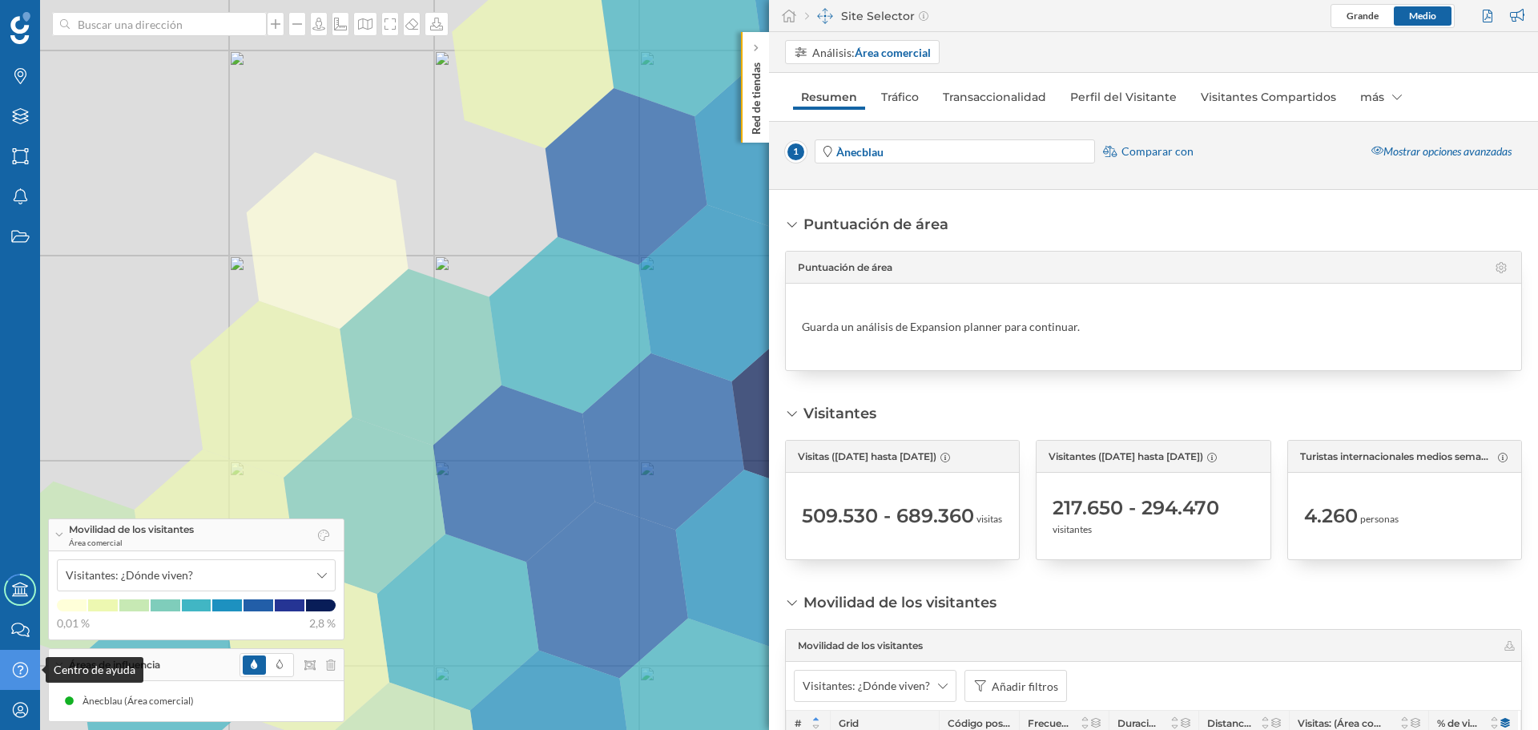
click at [16, 663] on icon at bounding box center [19, 669] width 15 height 15
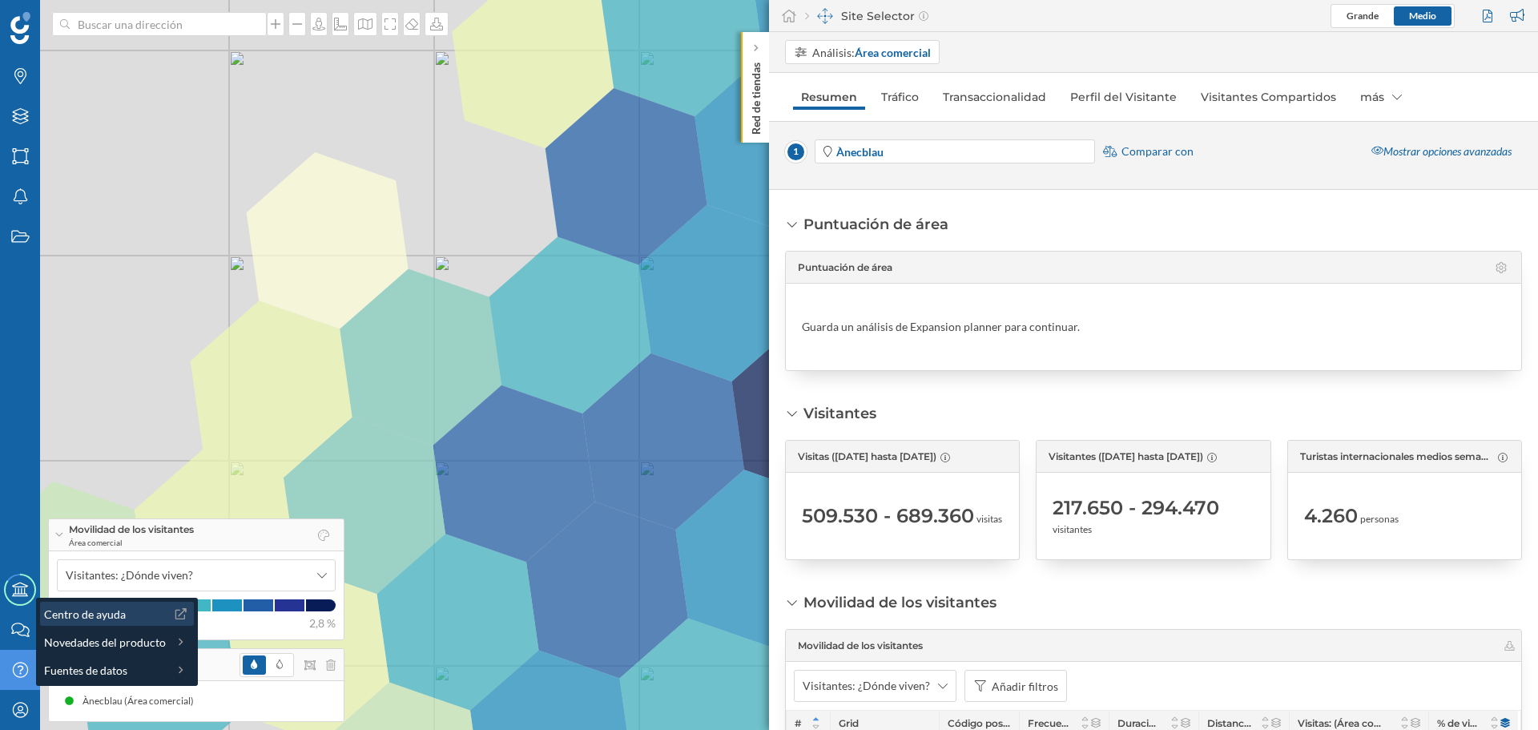
click at [134, 606] on div "Centro de ayuda" at bounding box center [105, 614] width 122 height 17
